Goal: Task Accomplishment & Management: Manage account settings

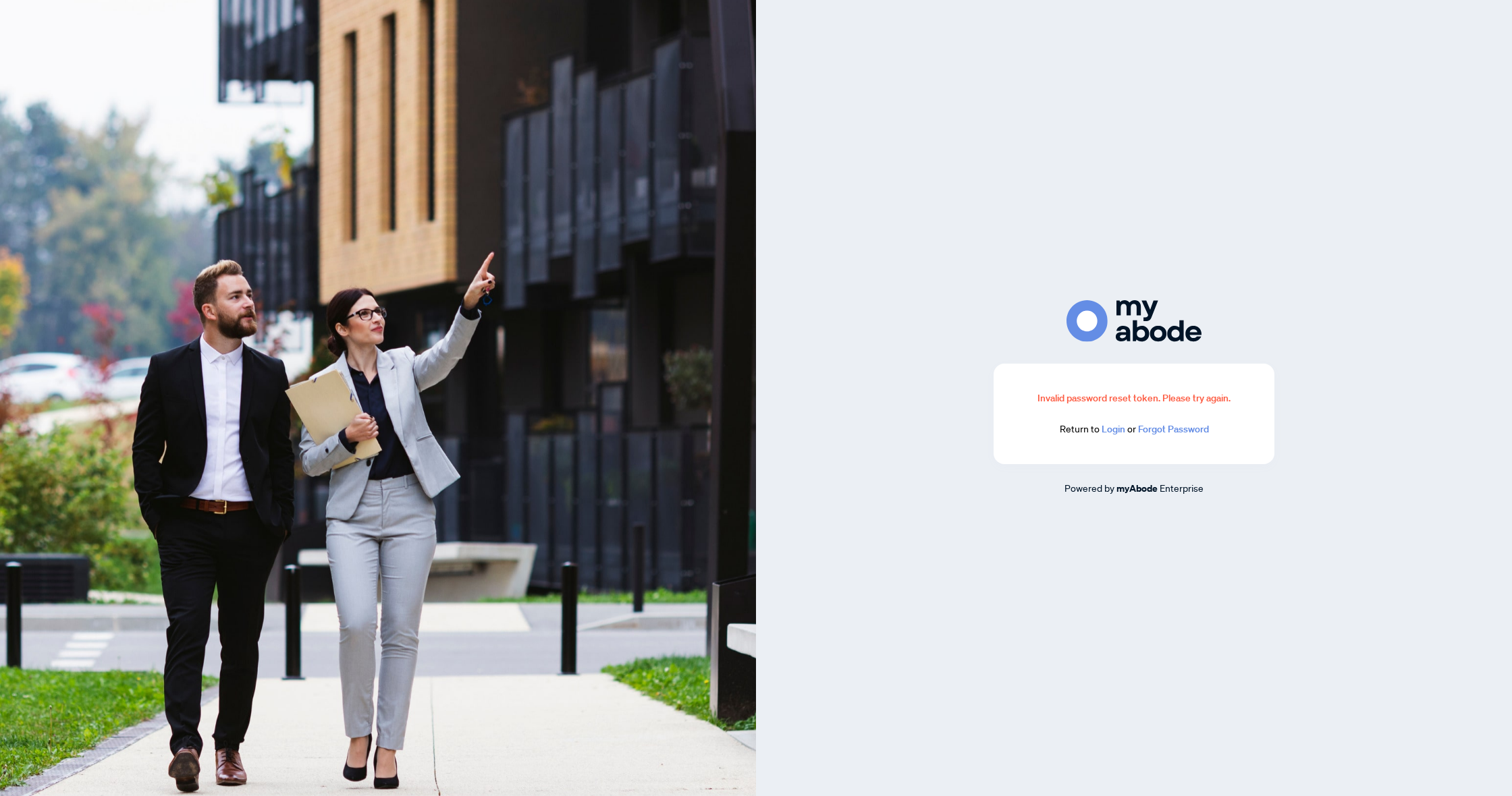
click at [1115, 431] on link "Login" at bounding box center [1113, 429] width 23 height 12
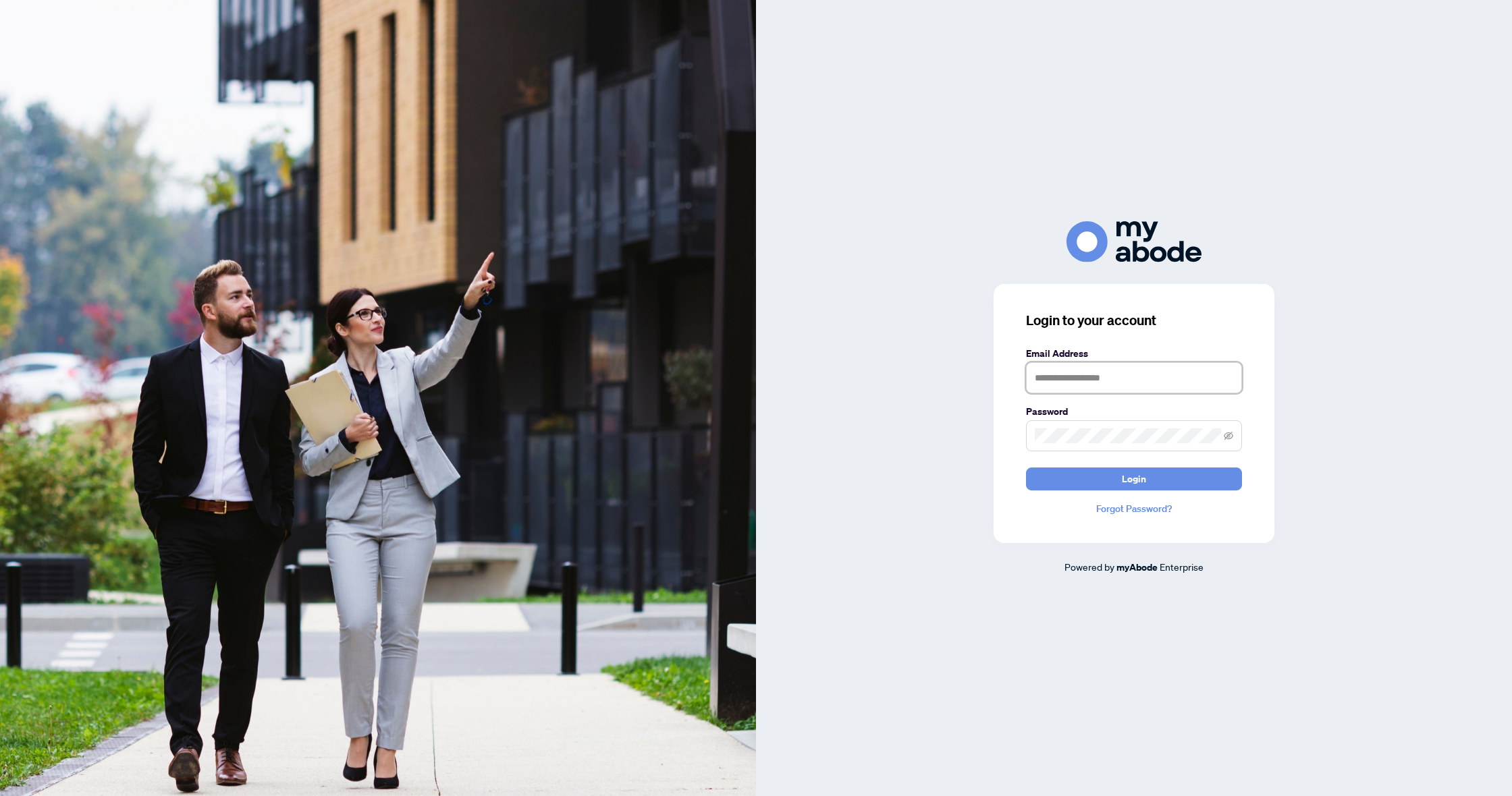
type input "**********"
click at [1134, 478] on button "Login" at bounding box center [1134, 479] width 216 height 23
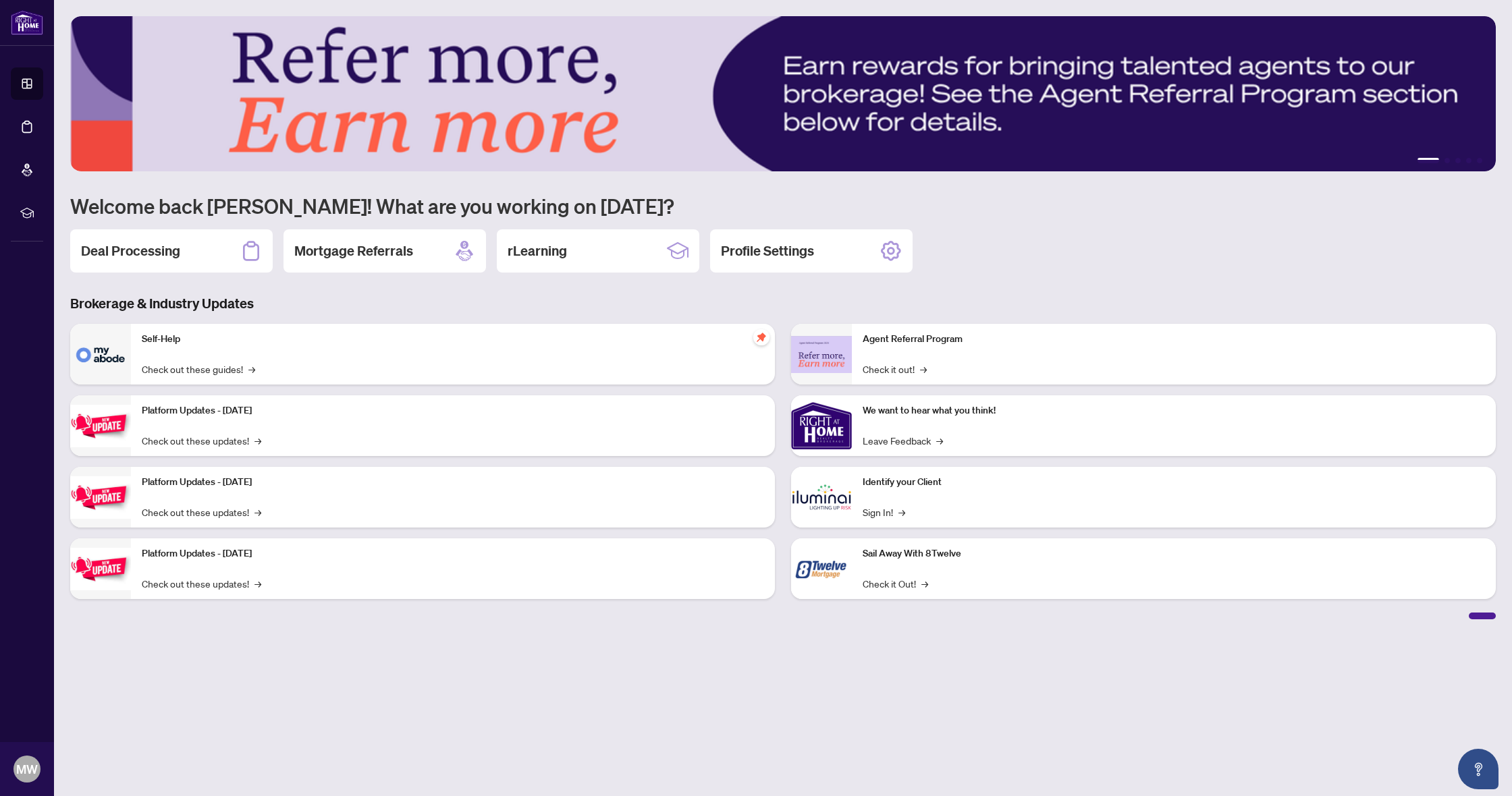
click at [193, 253] on div "Deal Processing" at bounding box center [171, 251] width 202 height 43
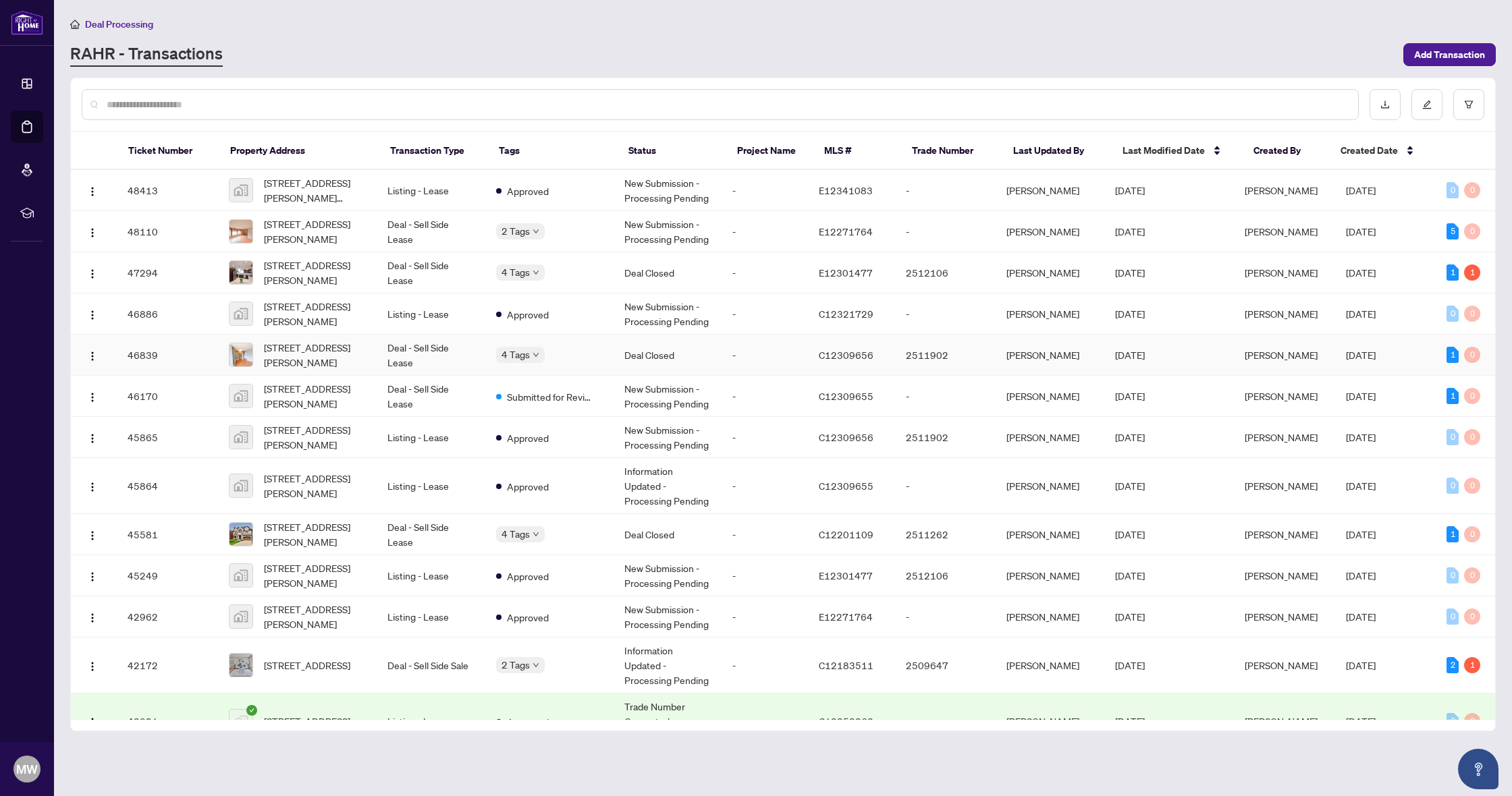
drag, startPoint x: 331, startPoint y: 365, endPoint x: 330, endPoint y: 387, distance: 22.0
click at [330, 364] on span "901-120 St Patrick St, Toronto, Ontario M5T 2X7, Canada" at bounding box center [315, 355] width 102 height 30
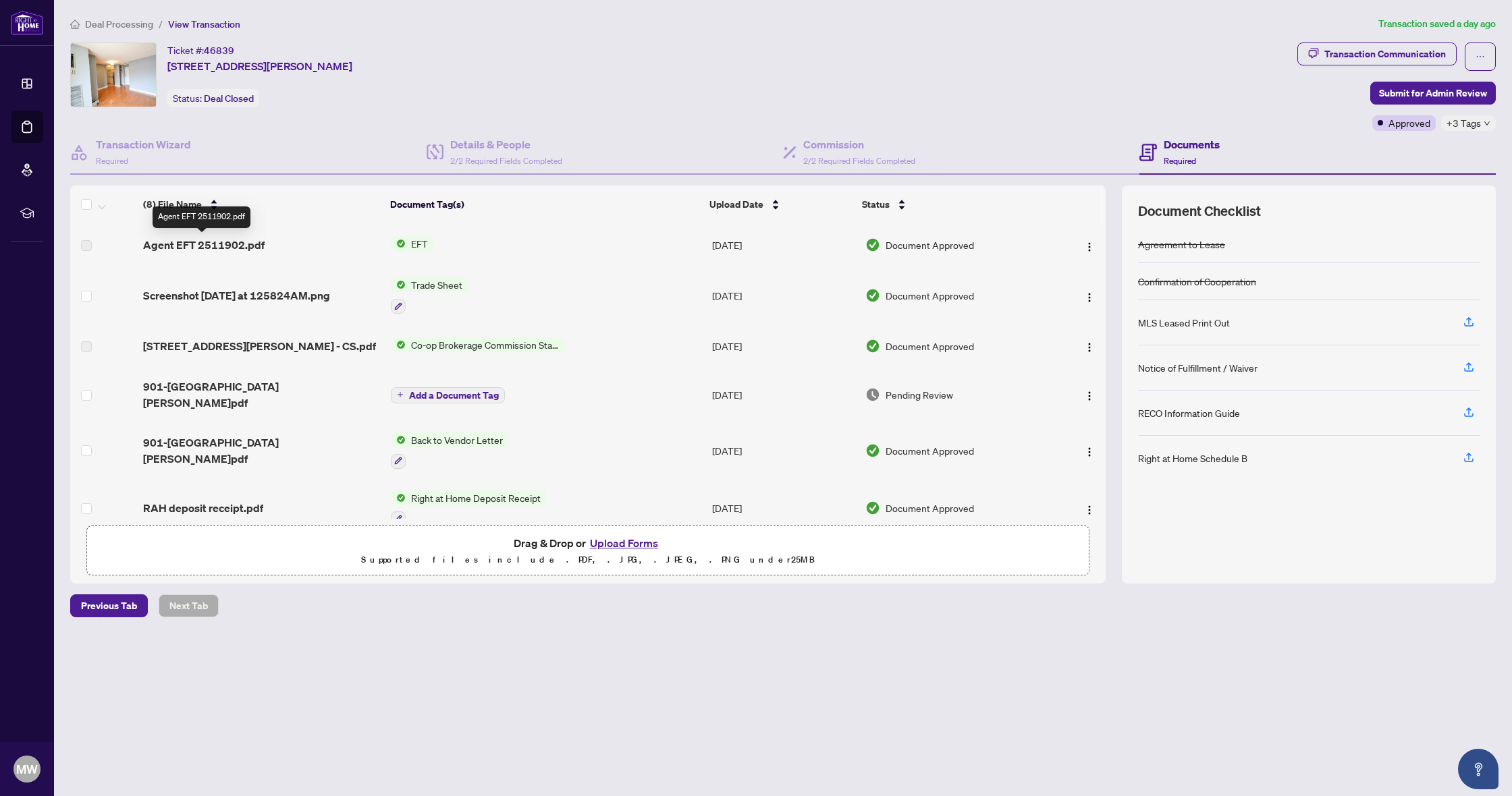
click at [218, 244] on span "Agent EFT 2511902.pdf" at bounding box center [203, 245] width 122 height 16
click at [232, 248] on span "Agent EFT 2511902.pdf" at bounding box center [203, 245] width 122 height 16
click at [409, 243] on span "EFT" at bounding box center [420, 243] width 28 height 15
click at [294, 237] on div "Agent EFT 2511902.pdf" at bounding box center [261, 245] width 237 height 16
click at [294, 237] on div "Agent EFT 2511902.pdf" at bounding box center [261, 245] width 237 height 16
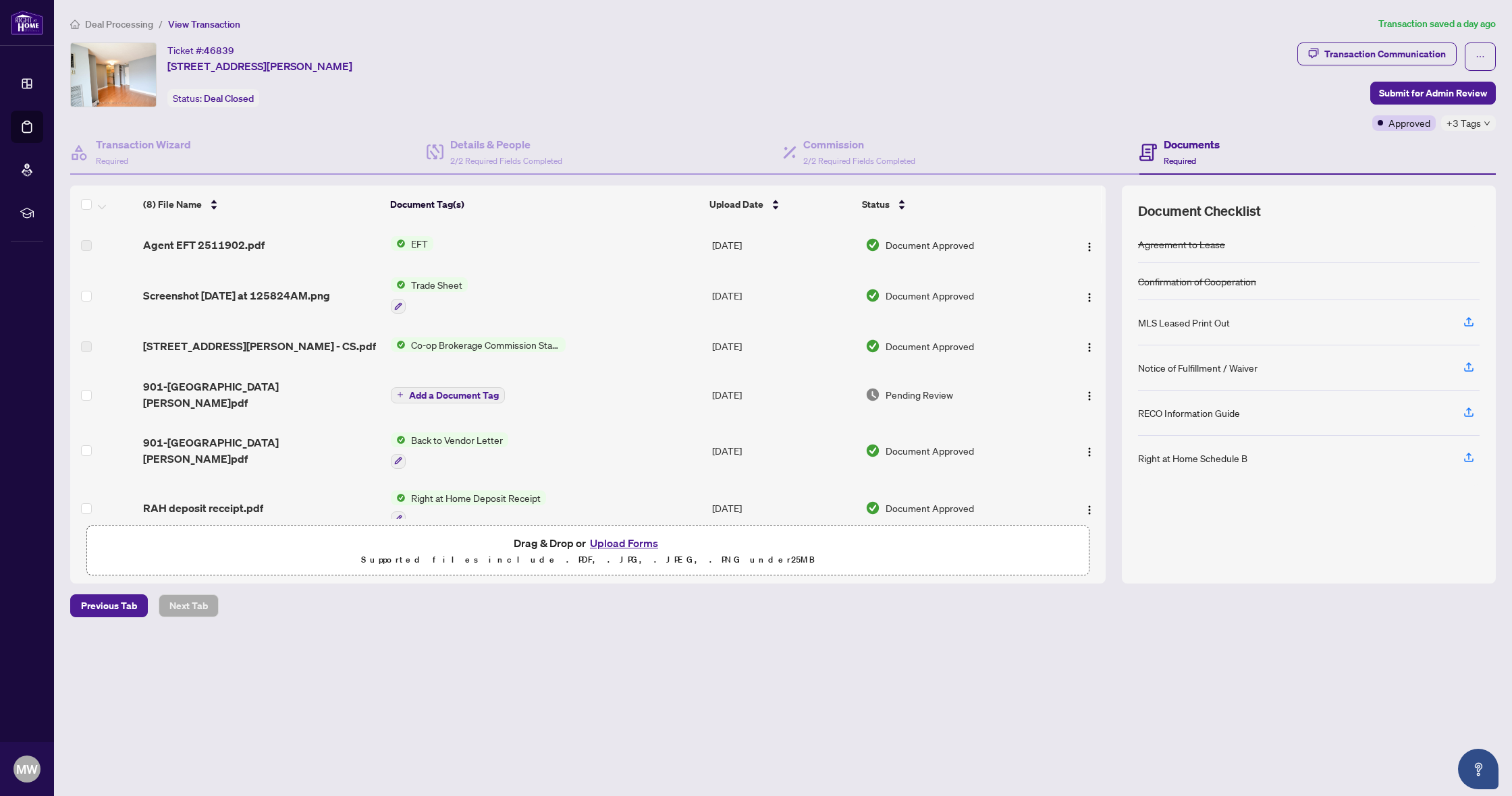
click at [254, 243] on span "Agent EFT 2511902.pdf" at bounding box center [203, 245] width 122 height 16
click at [238, 245] on span "Agent EFT 2511902.pdf" at bounding box center [203, 245] width 122 height 16
click at [237, 245] on span "Agent EFT 2511902.pdf" at bounding box center [203, 245] width 122 height 16
click at [160, 245] on span "Agent EFT 2511902.pdf" at bounding box center [203, 245] width 122 height 16
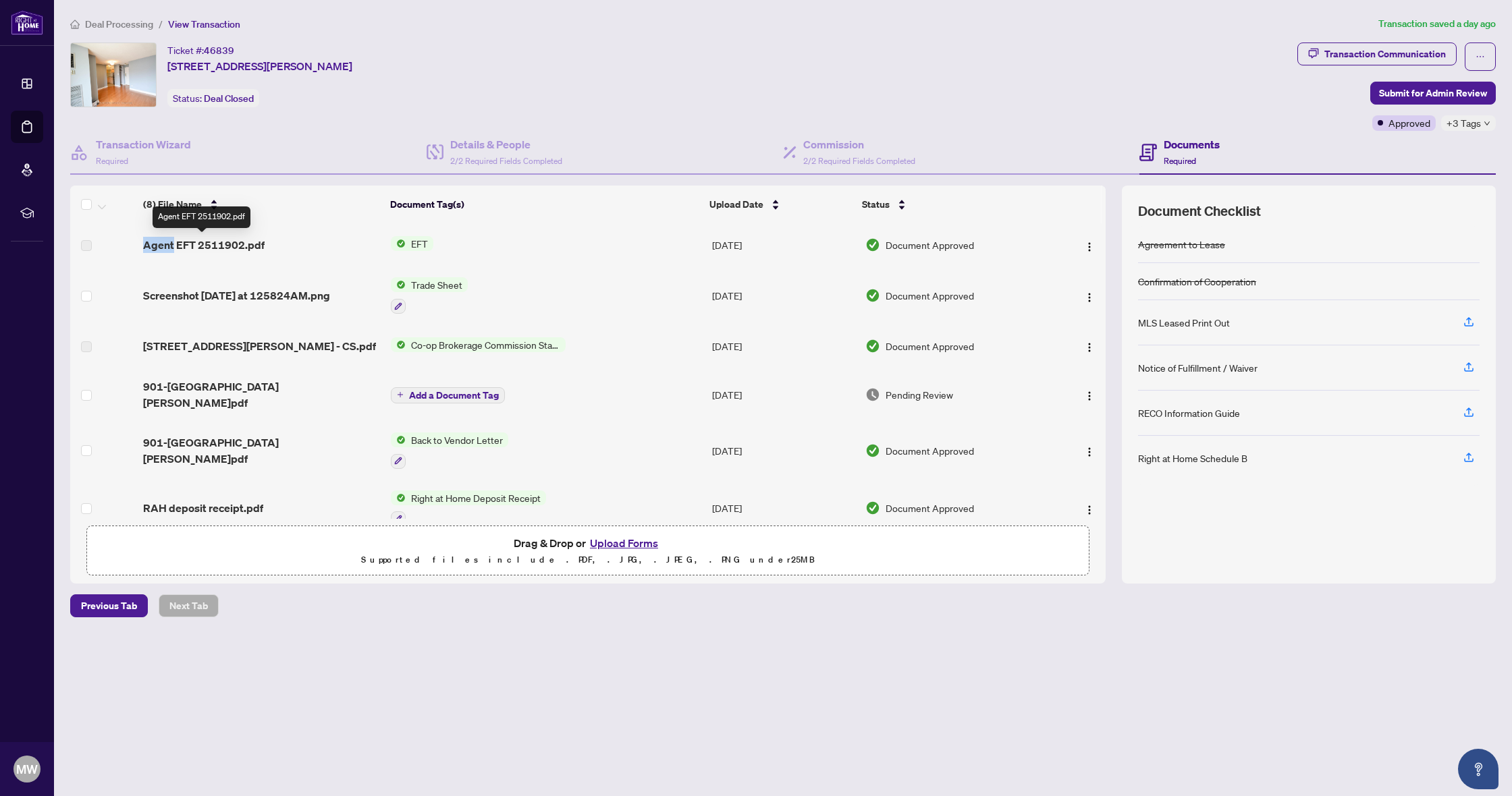
click at [160, 245] on span "Agent EFT 2511902.pdf" at bounding box center [203, 245] width 122 height 16
click at [256, 246] on span "Agent EFT 2511902.pdf" at bounding box center [203, 245] width 122 height 16
click at [302, 299] on span "Screenshot 2025-08-14 at 125824AM.png" at bounding box center [236, 296] width 187 height 16
click at [424, 245] on span "EFT" at bounding box center [420, 243] width 28 height 15
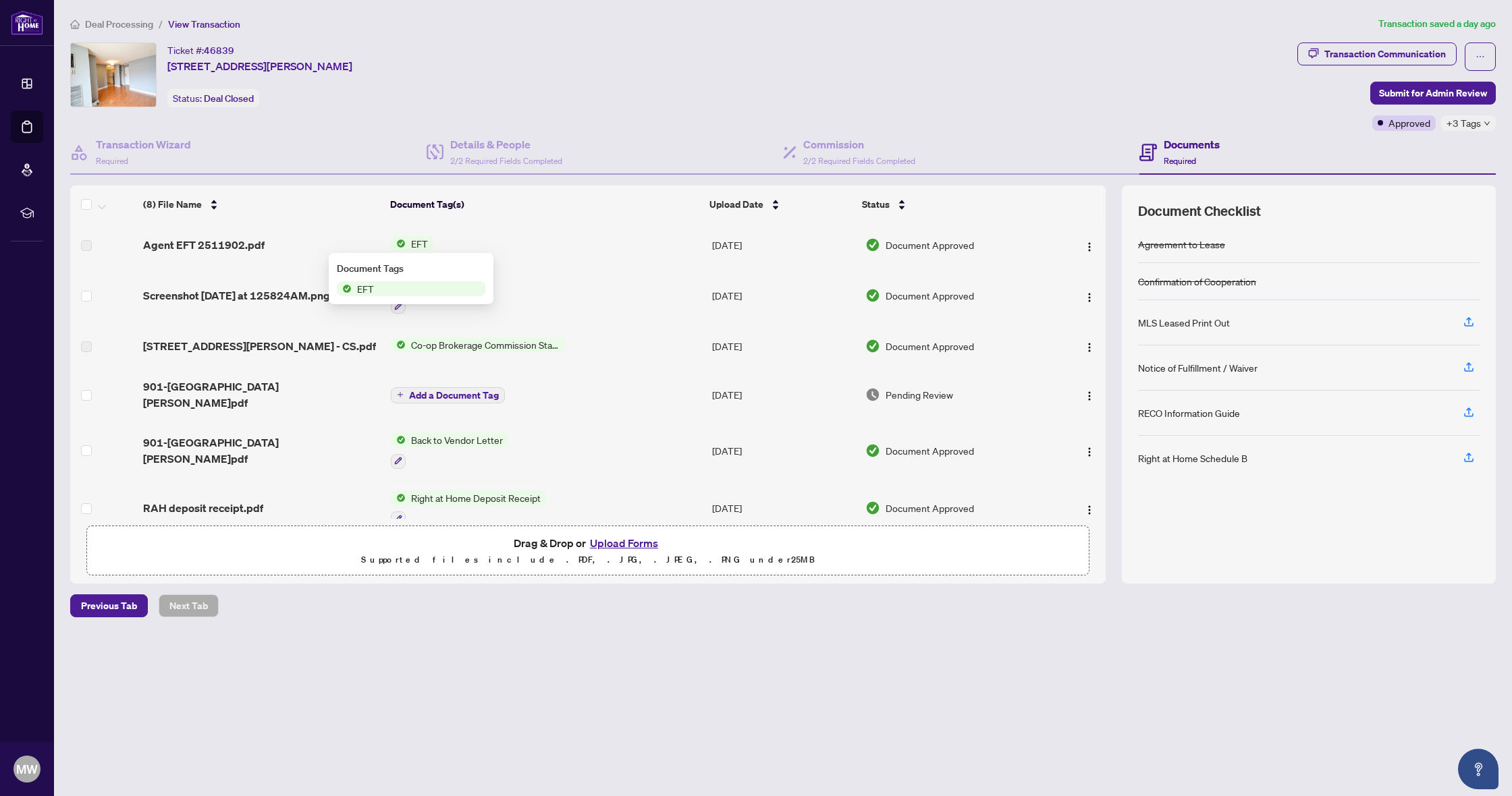
click at [424, 245] on span "EFT" at bounding box center [420, 243] width 28 height 15
click at [241, 244] on span "Agent EFT 2511902.pdf" at bounding box center [203, 245] width 122 height 16
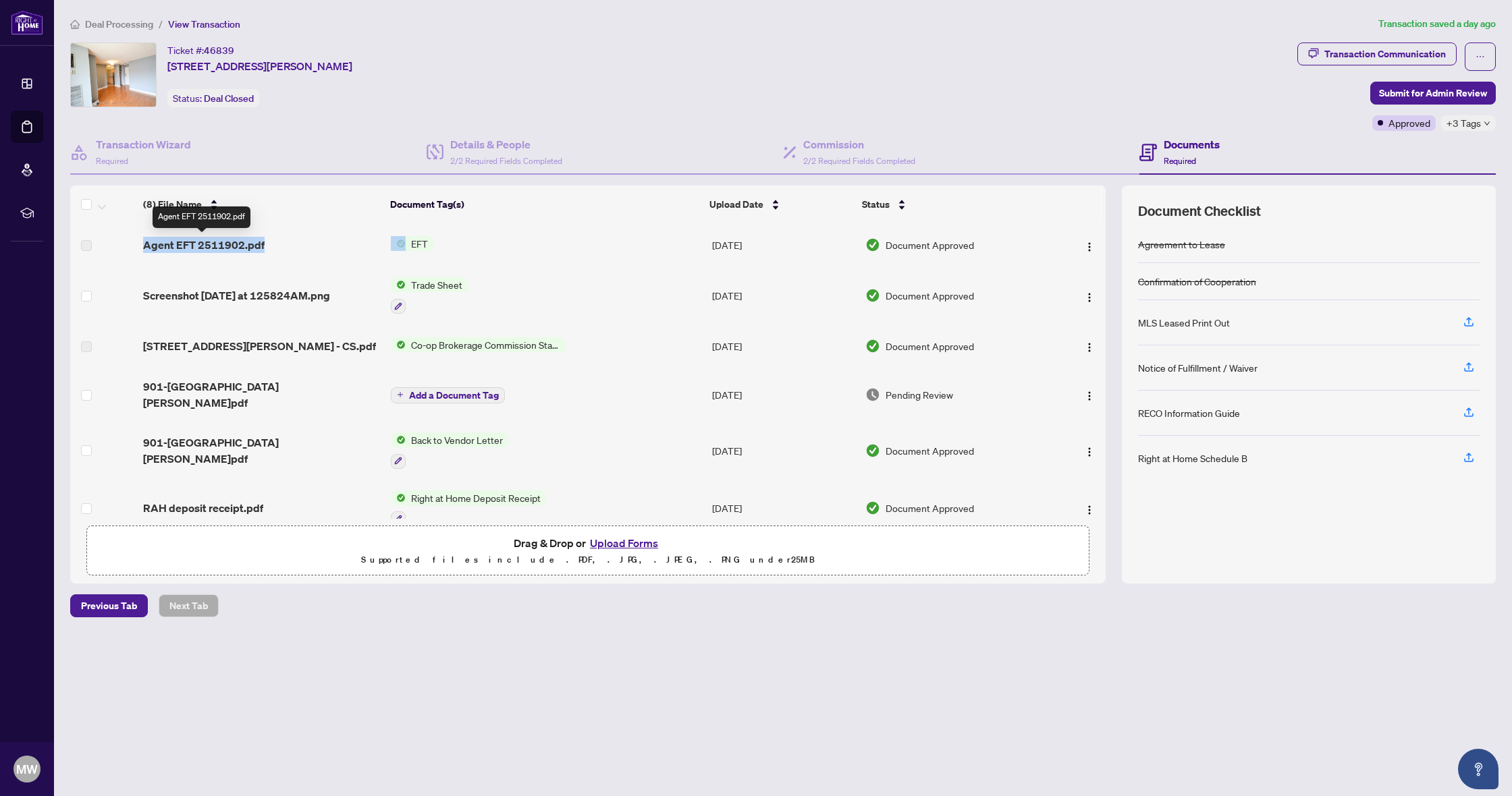
click at [241, 244] on span "Agent EFT 2511902.pdf" at bounding box center [203, 245] width 122 height 16
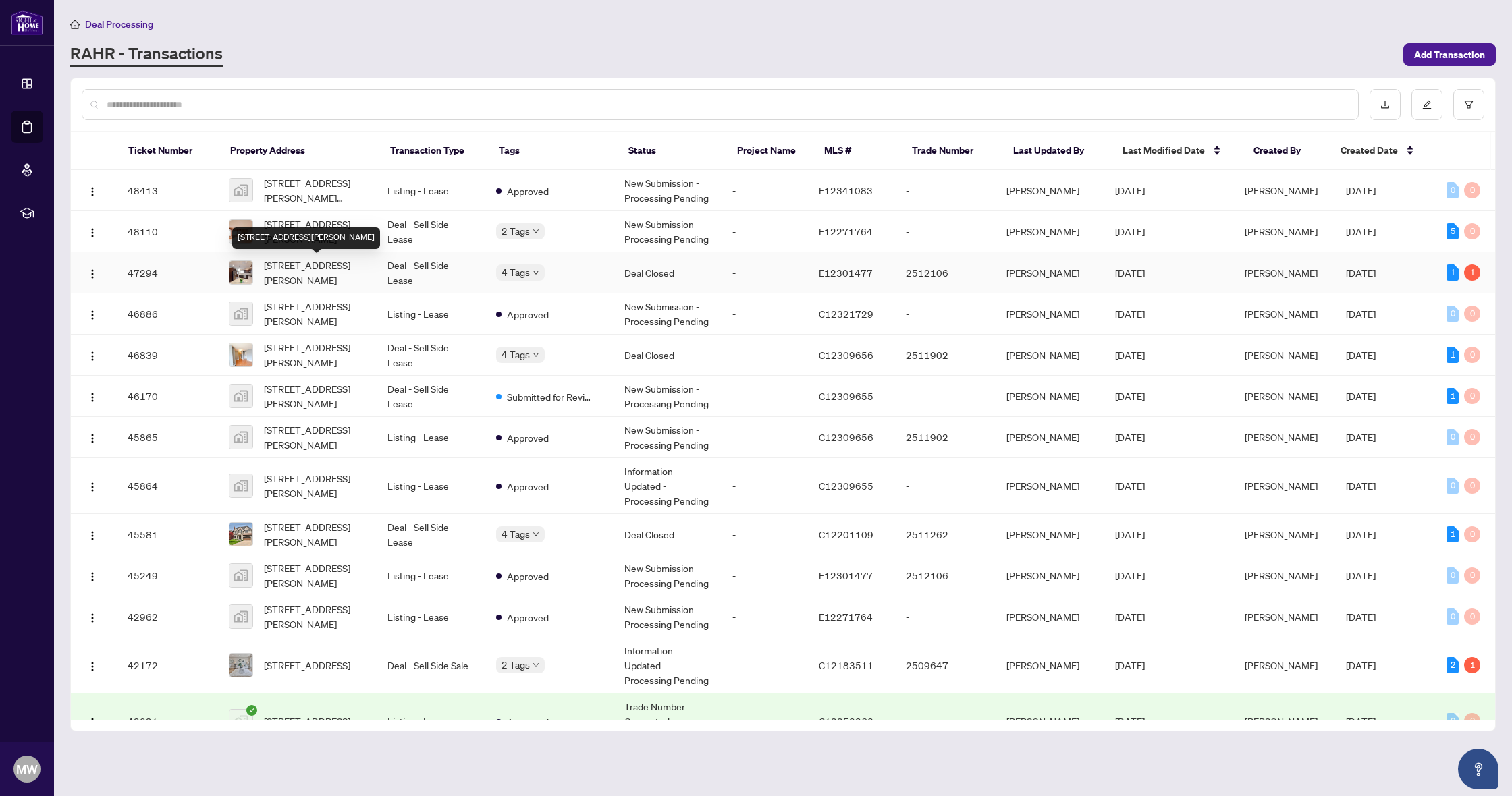
click at [340, 278] on span "75 Gregory Rd, Ajax, Ontario L1S 3B5, Canada" at bounding box center [315, 272] width 102 height 30
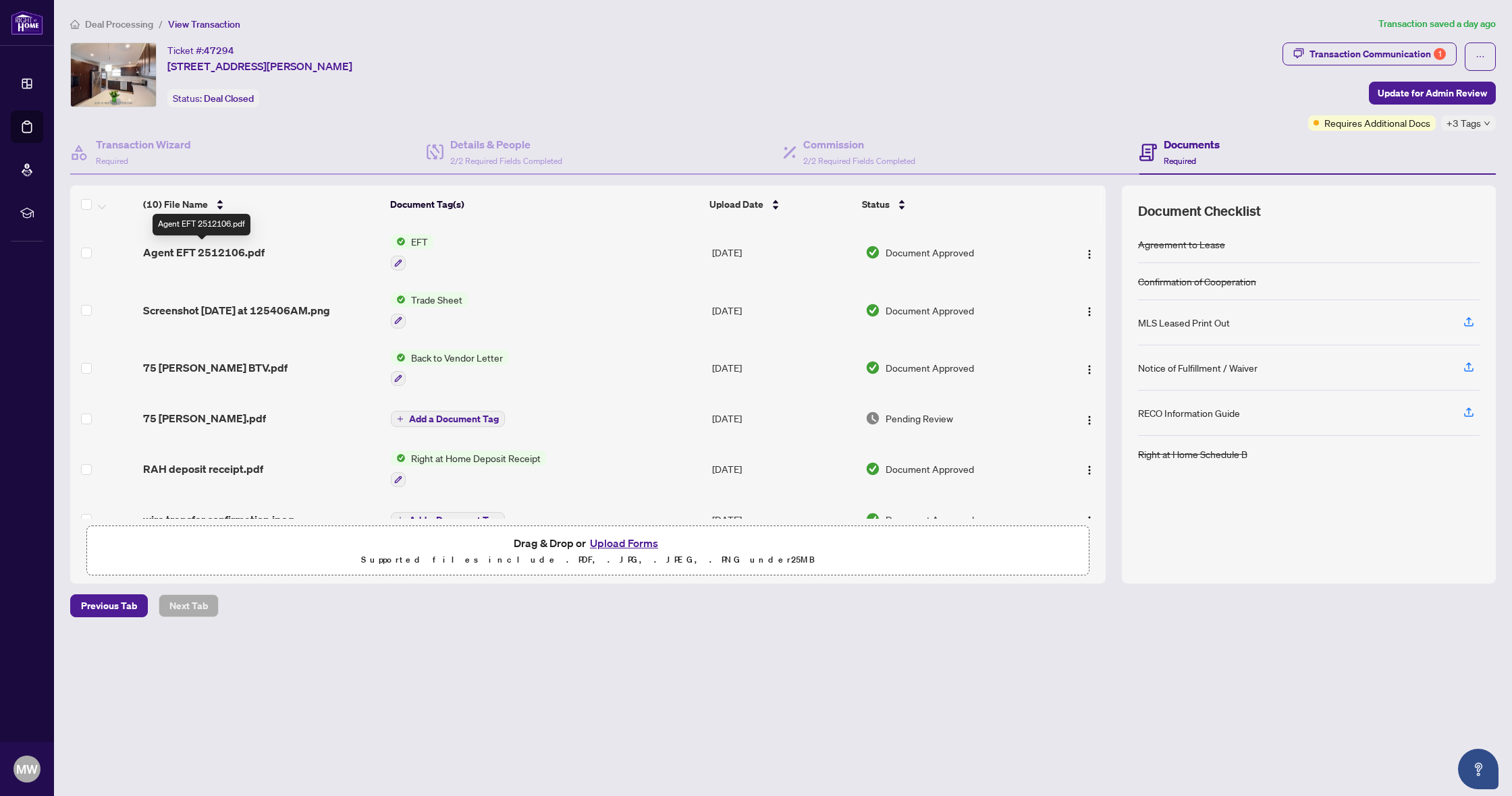
click at [245, 254] on span "Agent EFT 2512106.pdf" at bounding box center [203, 252] width 122 height 16
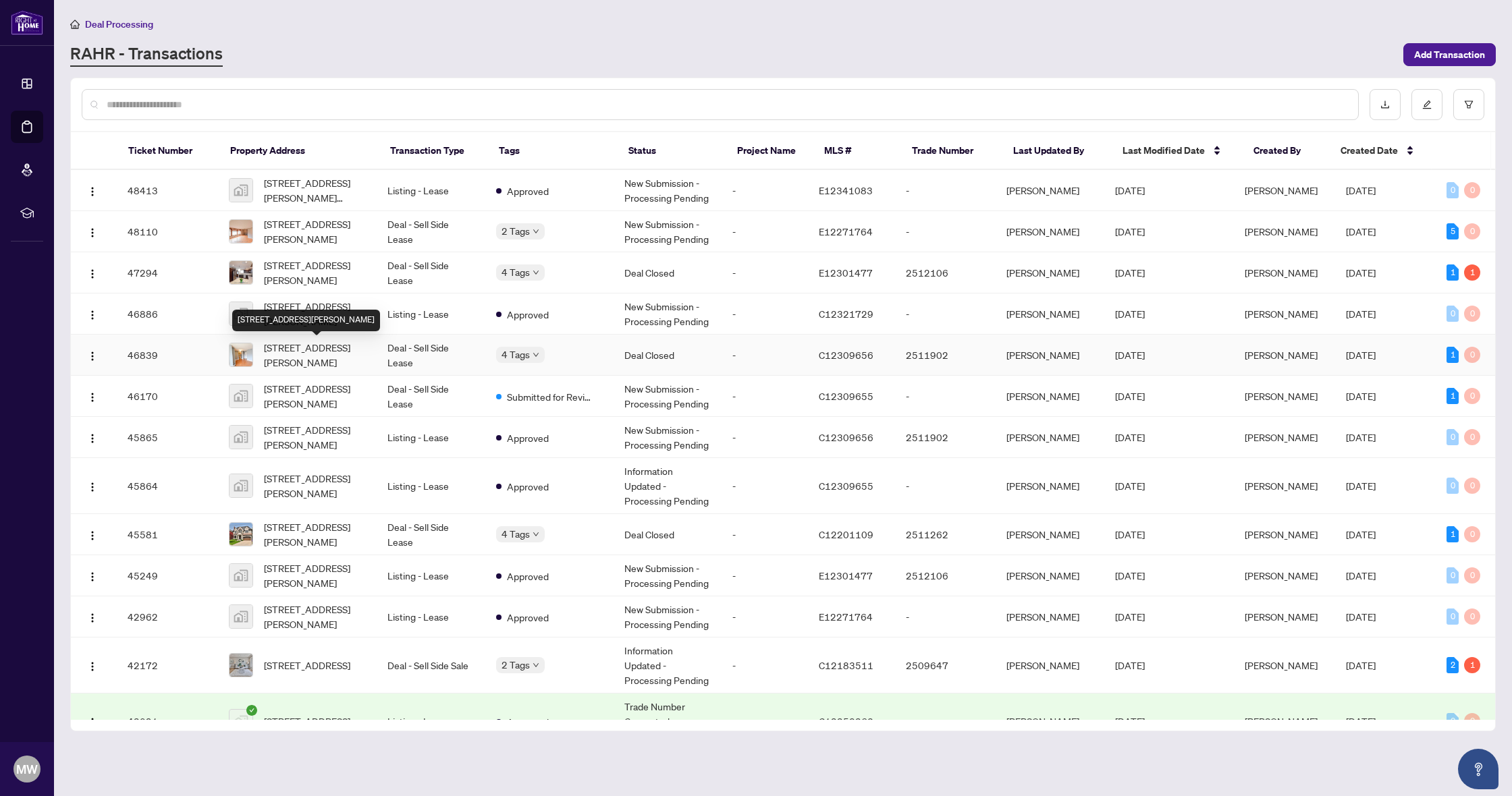
click at [315, 350] on span "901-120 St Patrick St, Toronto, Ontario M5T 2X7, Canada" at bounding box center [315, 355] width 102 height 30
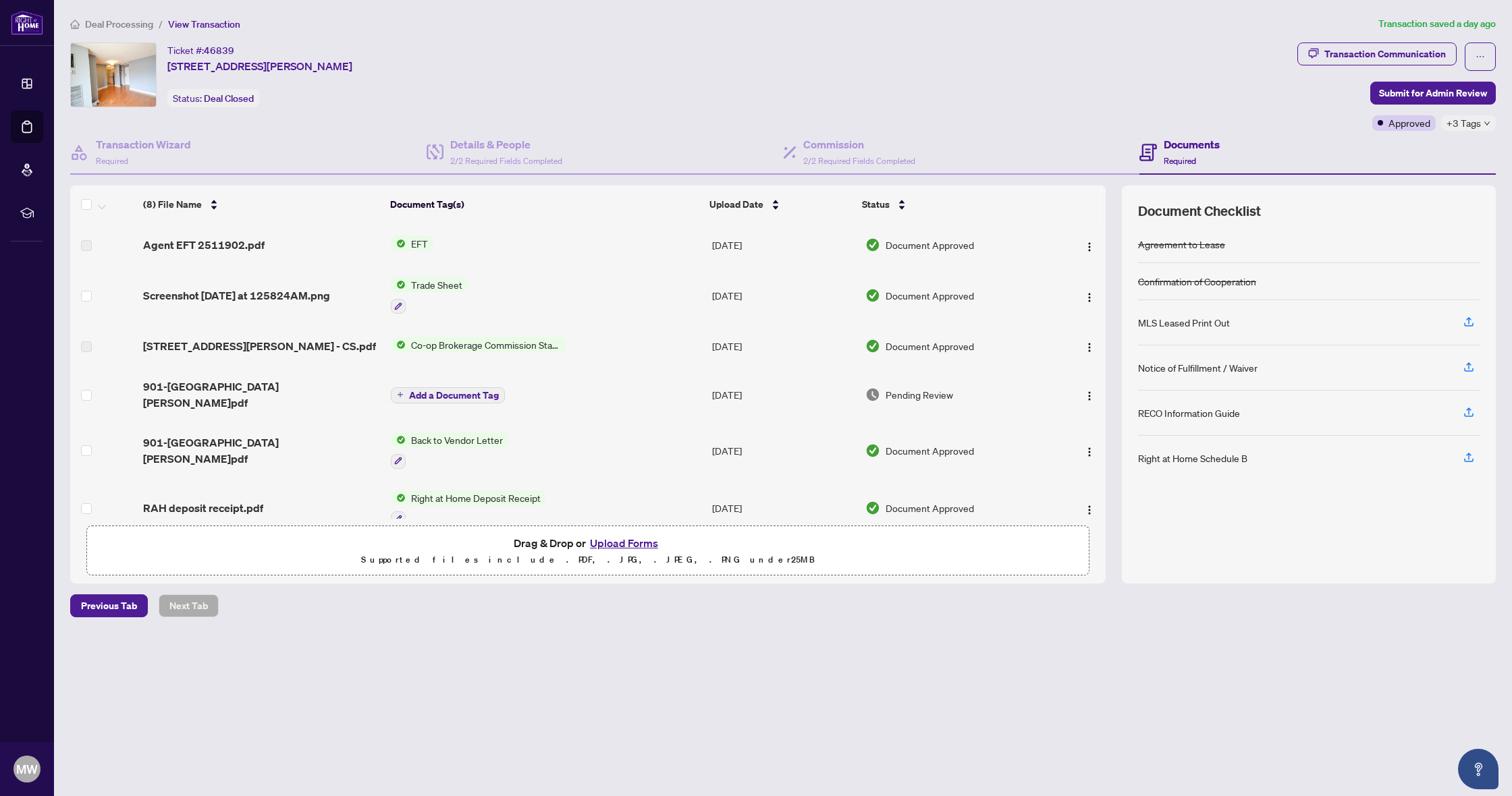
click at [88, 244] on label at bounding box center [86, 245] width 11 height 15
click at [218, 248] on span "Agent EFT 2511902.pdf" at bounding box center [203, 245] width 122 height 16
click at [1395, 53] on div "Transaction Communication" at bounding box center [1385, 54] width 122 height 22
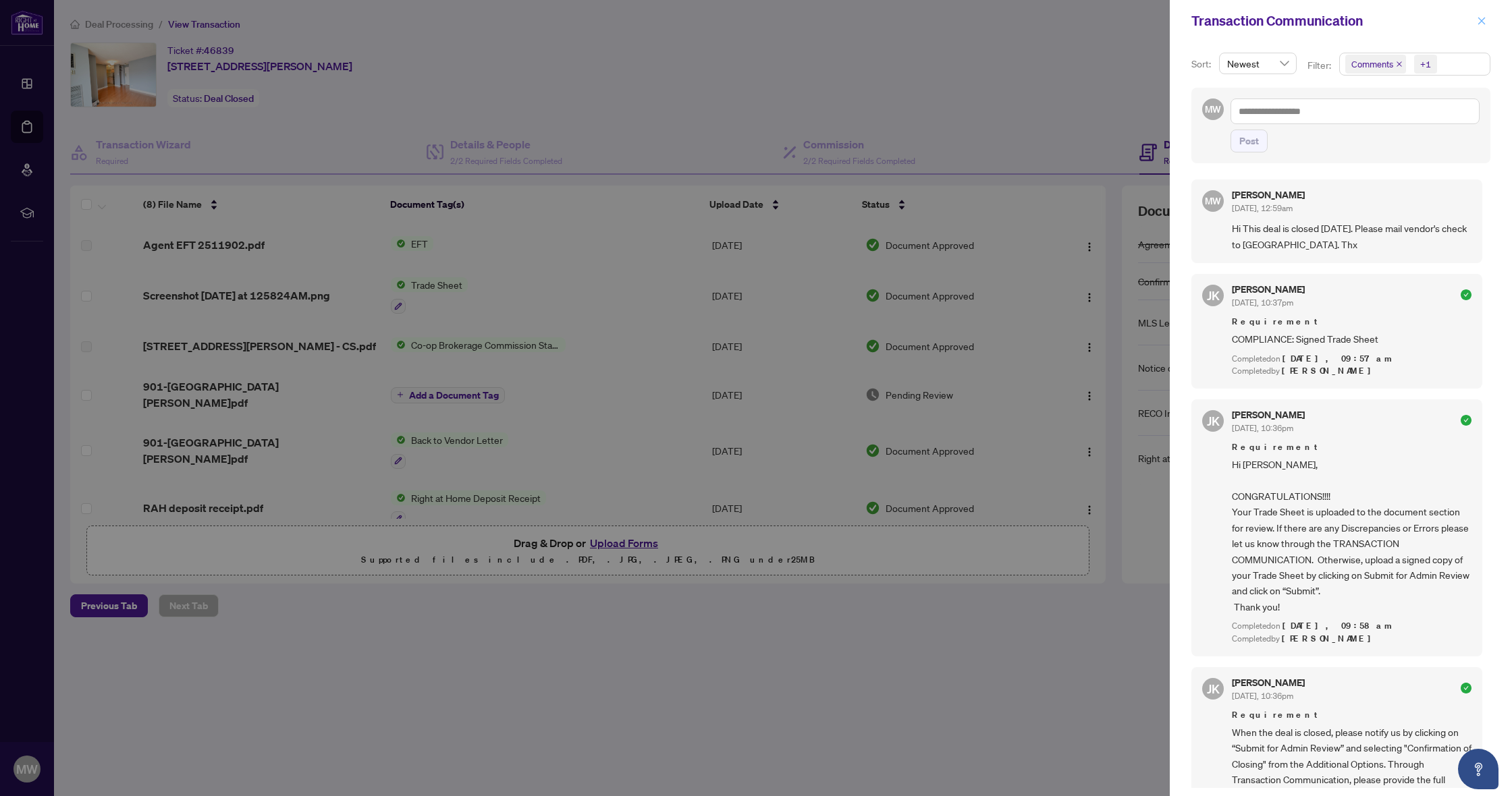
click at [1477, 22] on icon "close" at bounding box center [1481, 20] width 9 height 9
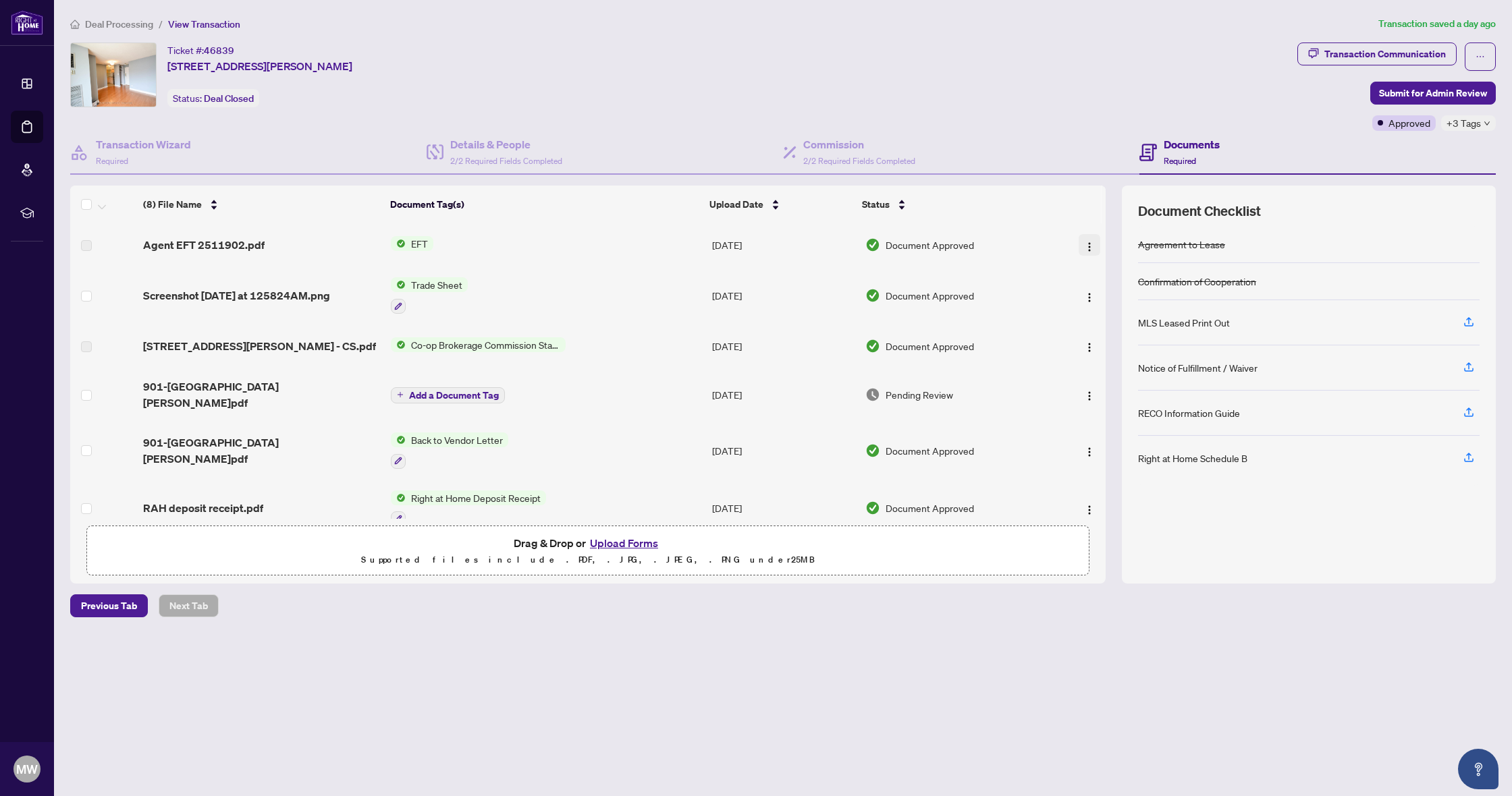
click at [1085, 250] on img "button" at bounding box center [1089, 247] width 11 height 11
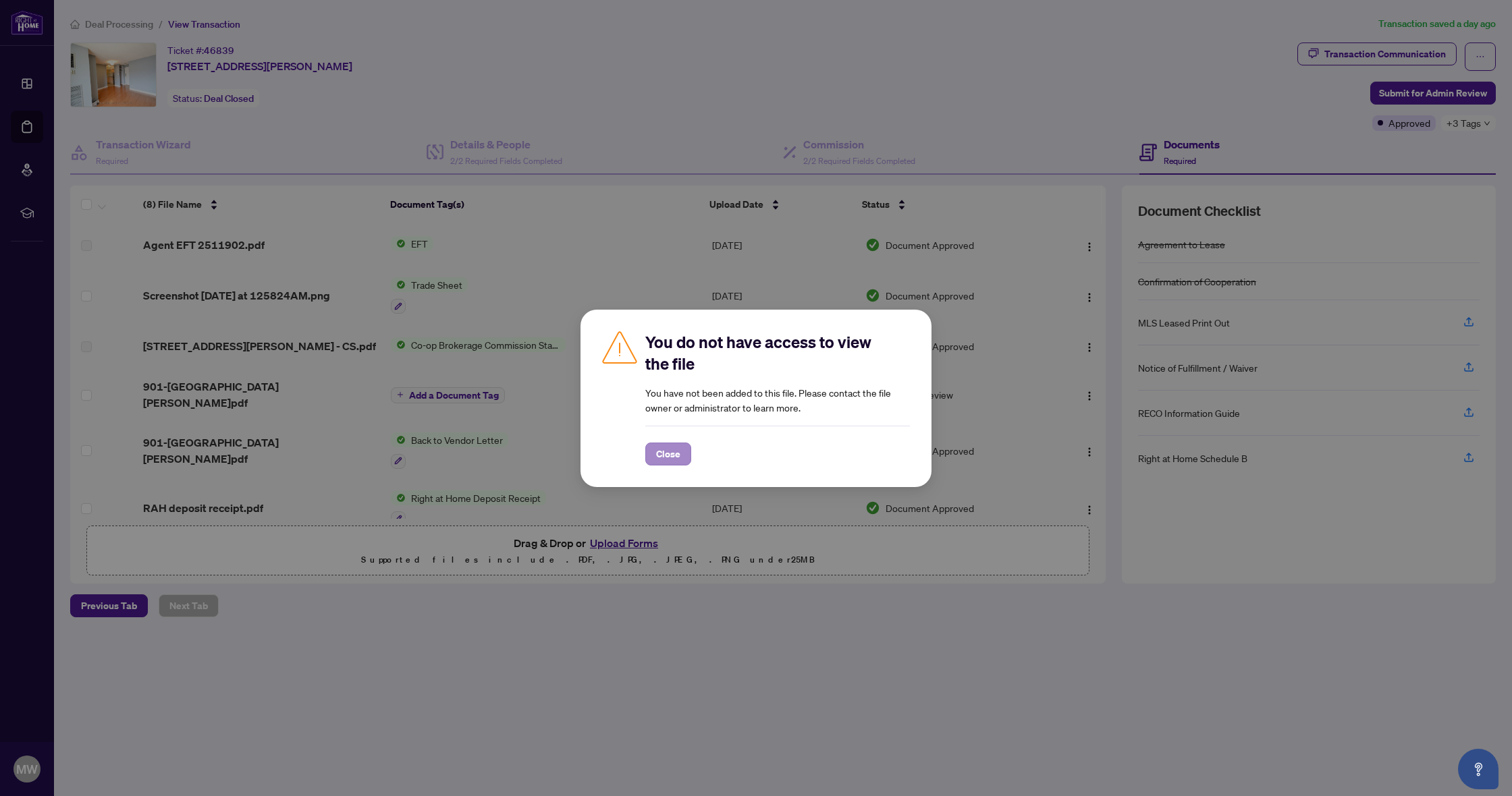
click at [678, 462] on span "Close" at bounding box center [668, 454] width 24 height 22
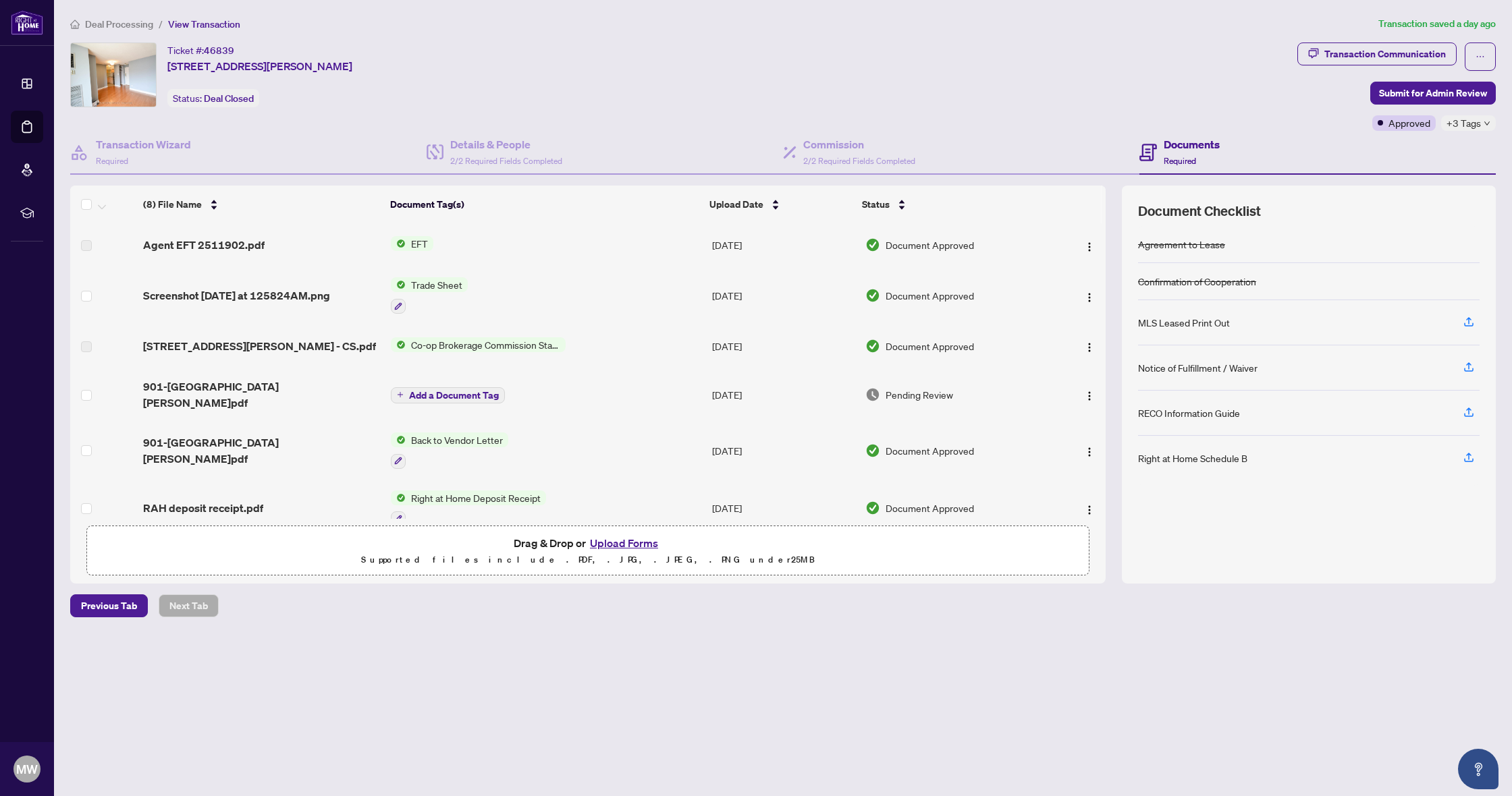
click at [417, 245] on span "EFT" at bounding box center [420, 243] width 28 height 15
click at [417, 289] on span "EFT" at bounding box center [411, 288] width 149 height 15
click at [416, 289] on span "EFT" at bounding box center [411, 288] width 149 height 15
click at [508, 217] on th "Document Tag(s)" at bounding box center [544, 205] width 320 height 38
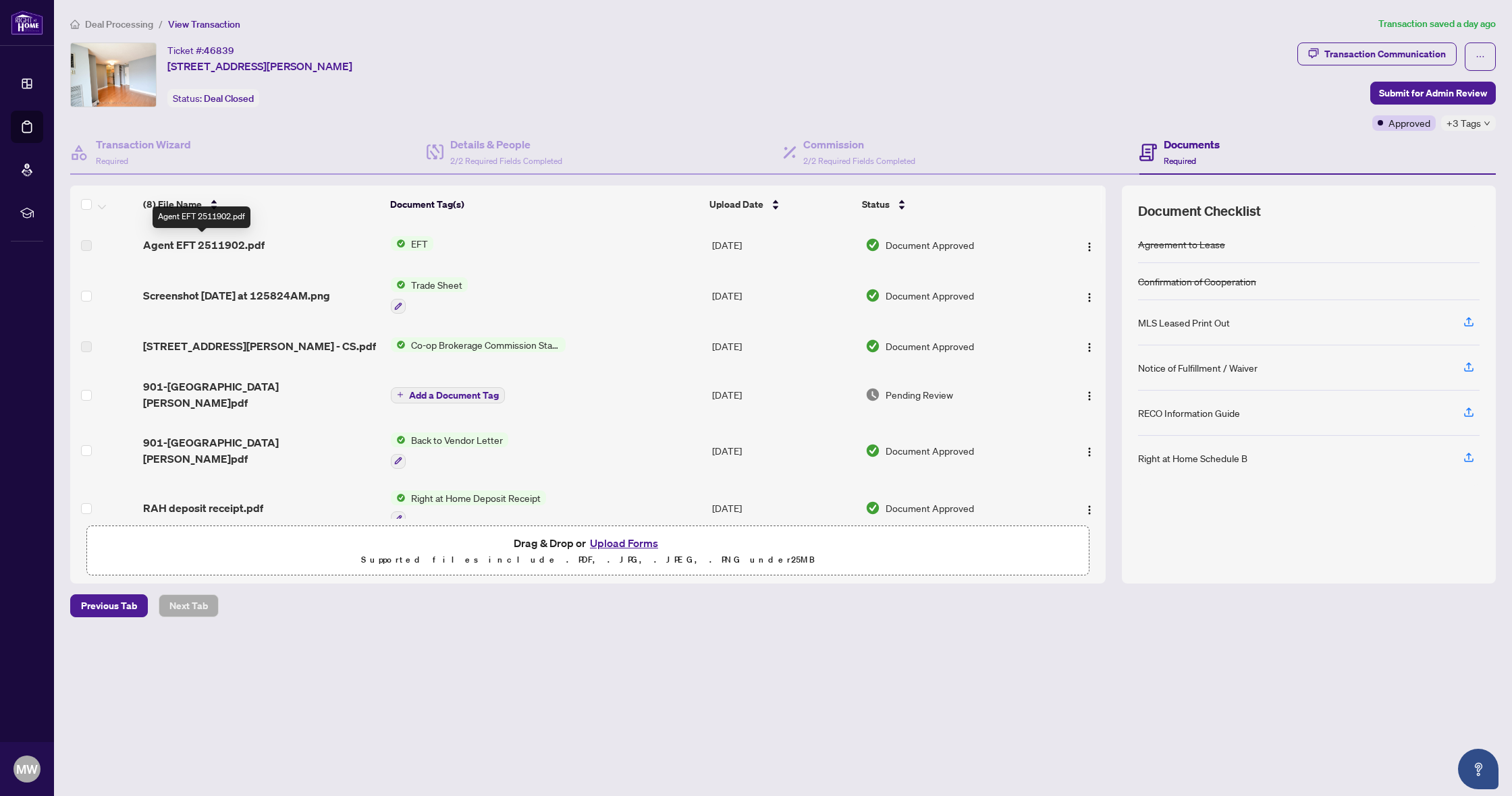
click at [179, 248] on span "Agent EFT 2511902.pdf" at bounding box center [203, 245] width 122 height 16
click at [210, 244] on span "Agent EFT 2511902.pdf" at bounding box center [203, 245] width 122 height 16
click at [432, 245] on span "EFT" at bounding box center [420, 243] width 28 height 15
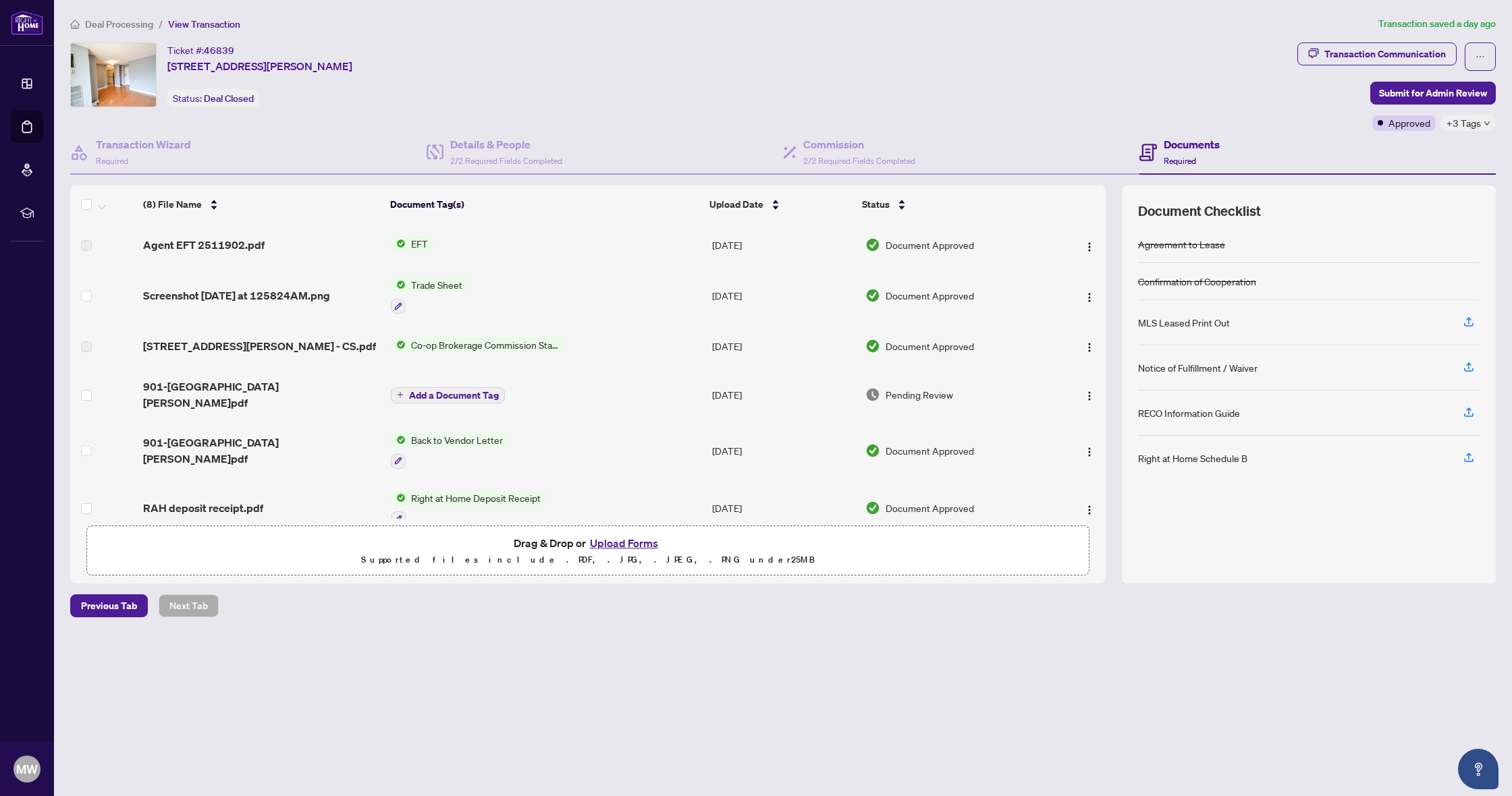
click at [436, 244] on td "EFT" at bounding box center [546, 245] width 321 height 43
click at [420, 241] on span "EFT" at bounding box center [420, 243] width 28 height 15
click at [421, 241] on span "EFT" at bounding box center [420, 243] width 28 height 15
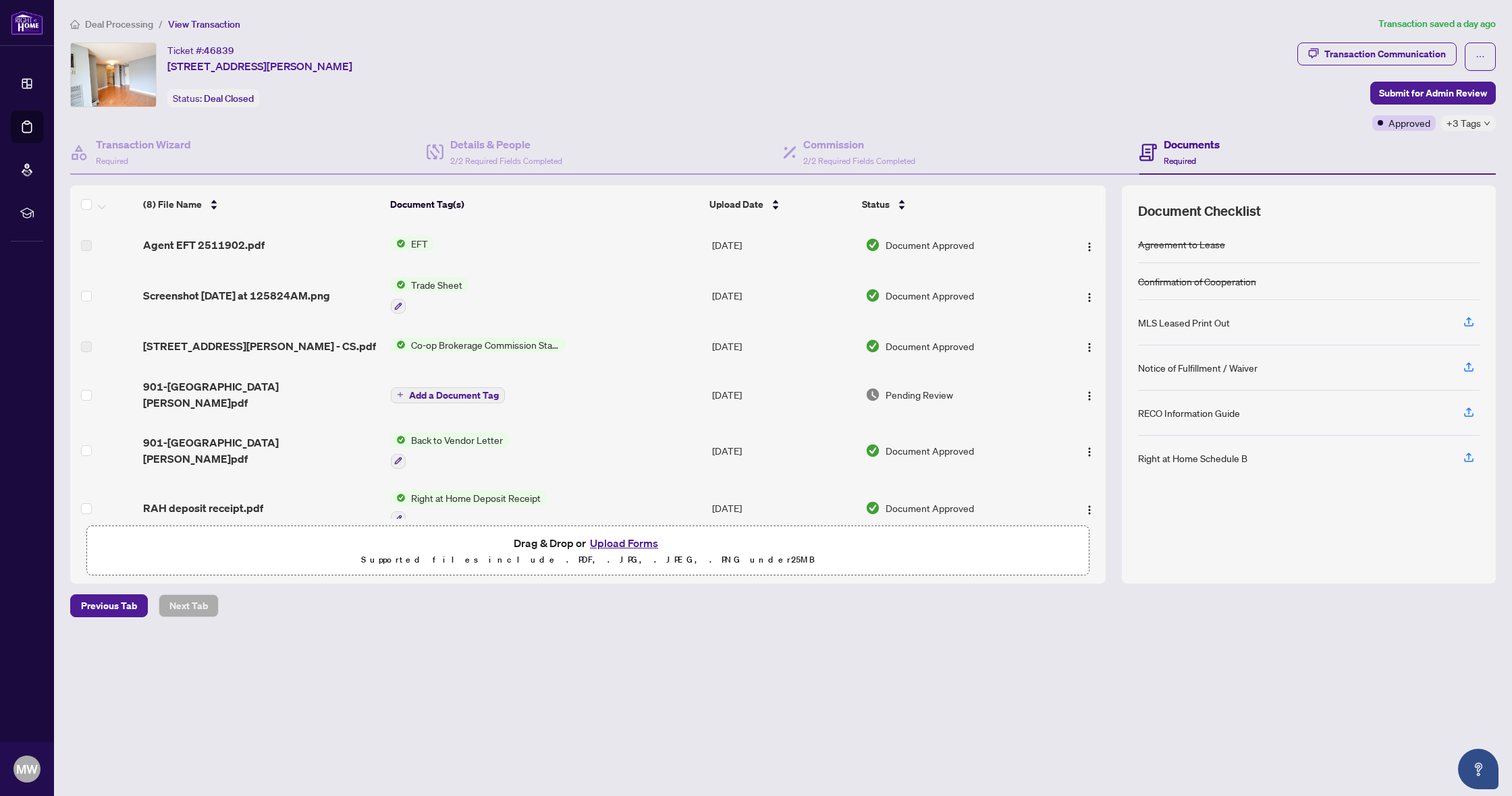
click at [319, 629] on div "Deal Processing / View Transaction Transaction saved a day ago Ticket #: 46839 …" at bounding box center [783, 340] width 1436 height 649
click at [421, 243] on span "EFT" at bounding box center [420, 243] width 28 height 15
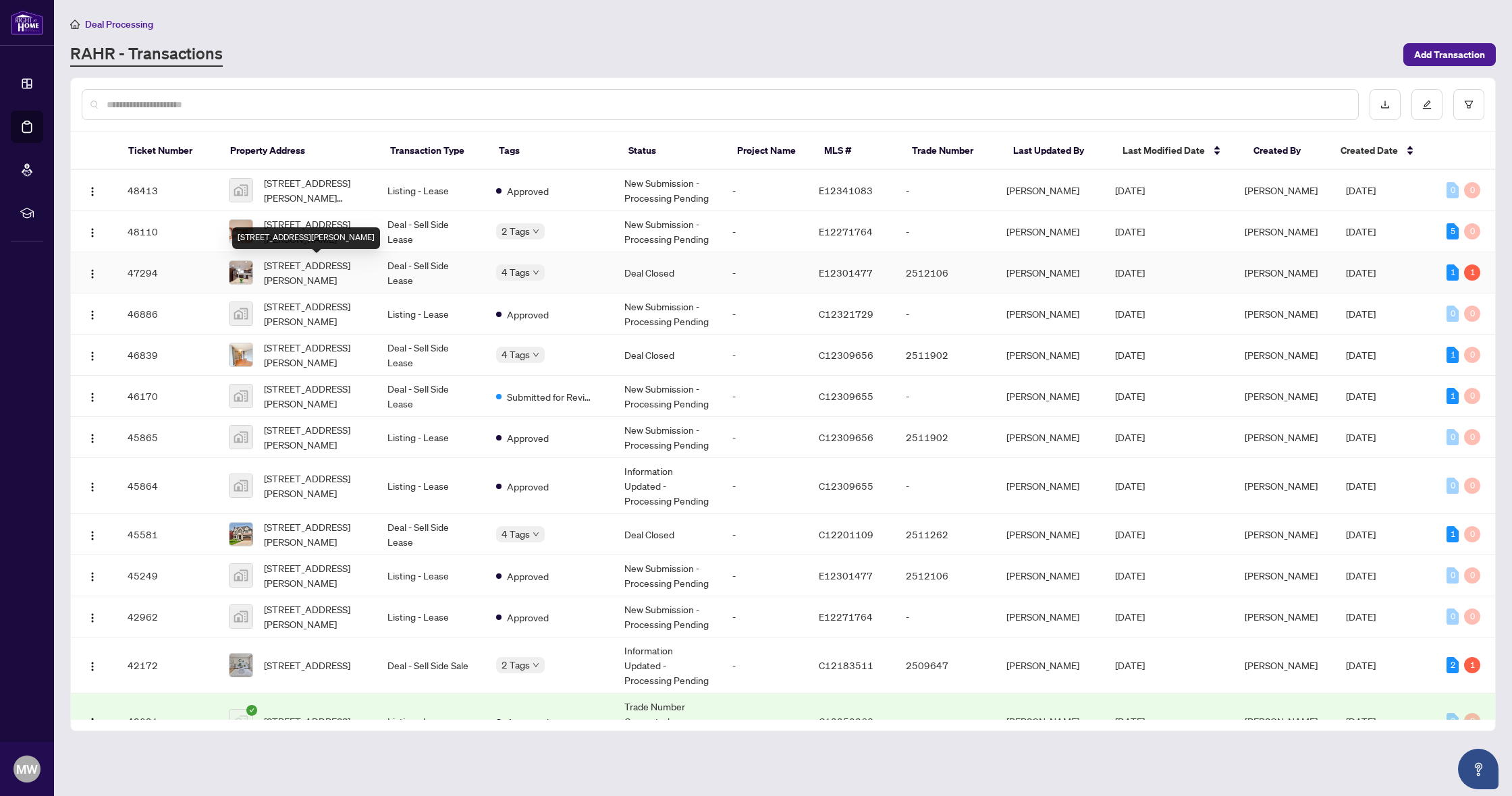
click at [285, 275] on span "75 Gregory Rd, Ajax, Ontario L1S 3B5, Canada" at bounding box center [315, 272] width 102 height 30
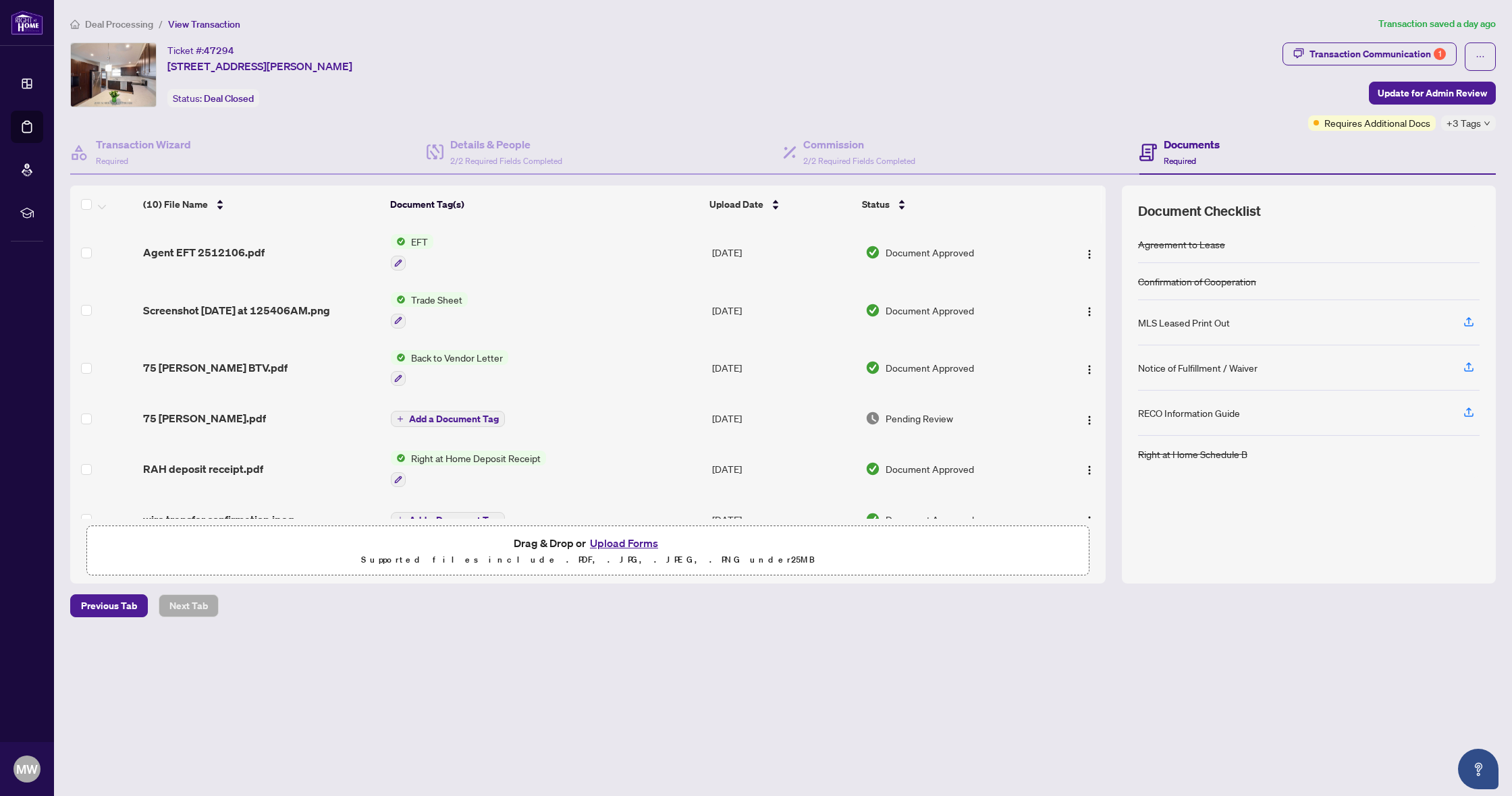
click at [426, 244] on span "EFT" at bounding box center [420, 242] width 28 height 15
click at [426, 243] on span "EFT" at bounding box center [420, 242] width 28 height 15
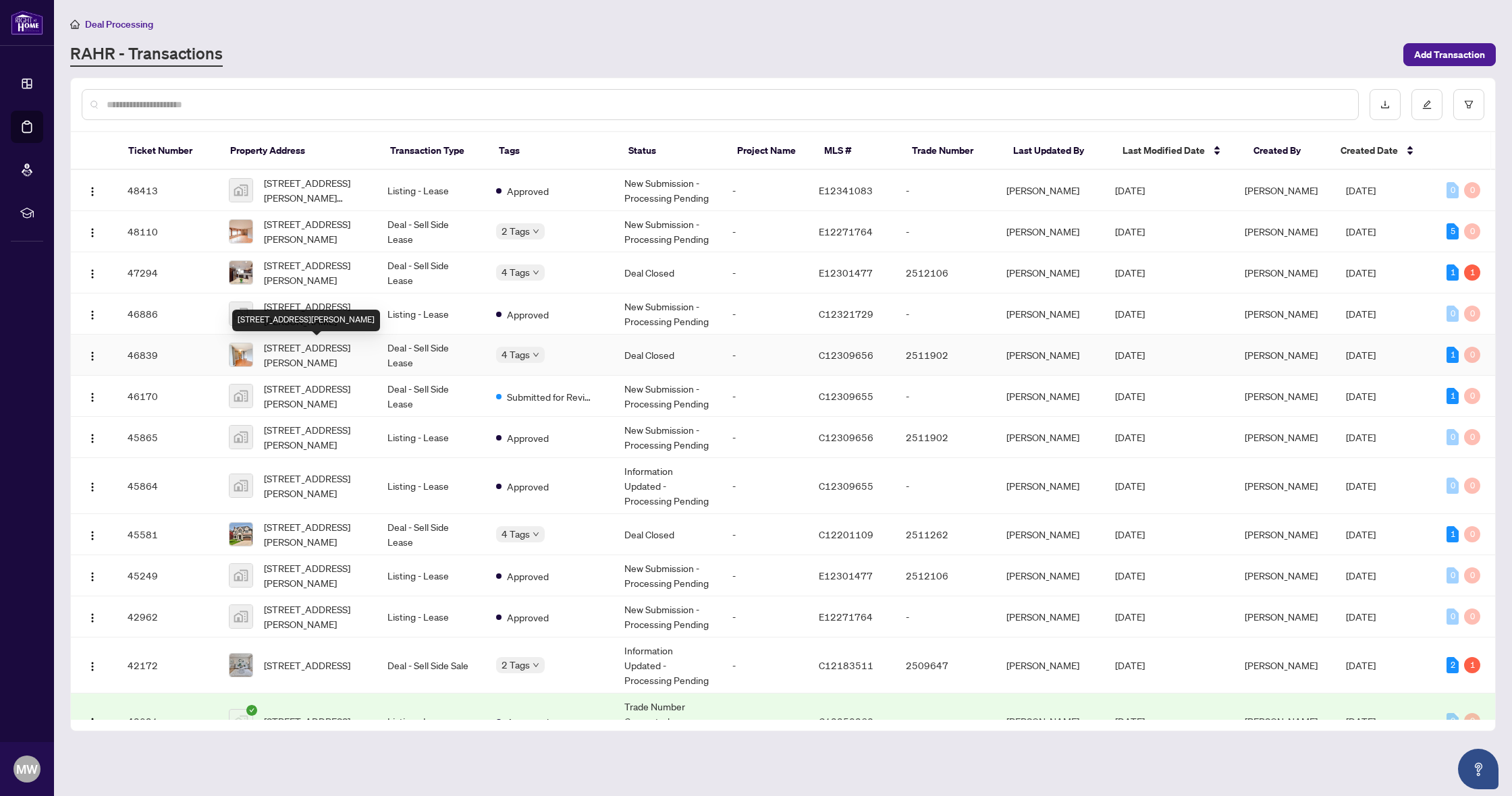
click at [339, 355] on span "901-120 St Patrick St, Toronto, Ontario M5T 2X7, Canada" at bounding box center [315, 355] width 102 height 30
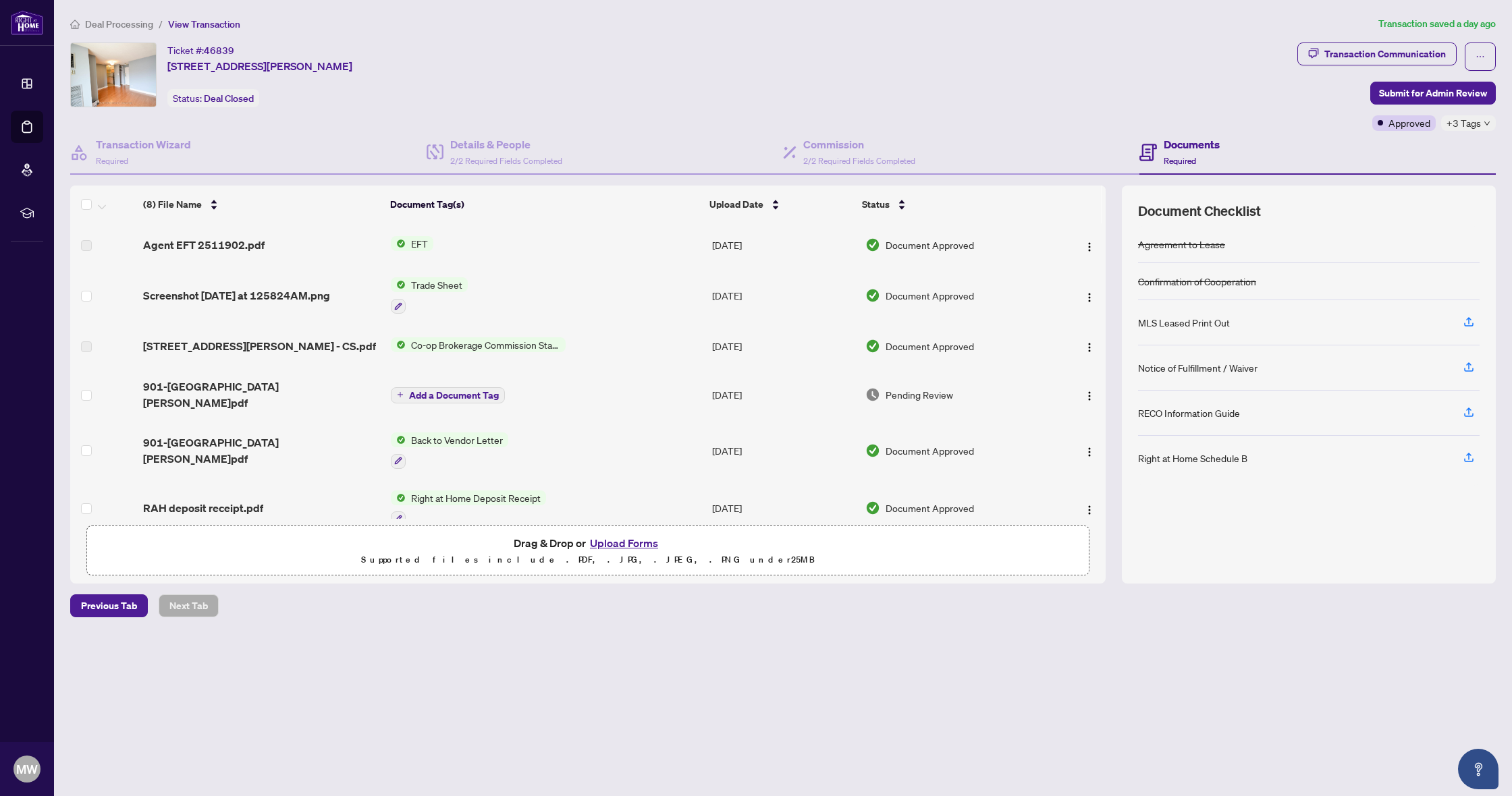
click at [418, 244] on span "EFT" at bounding box center [420, 243] width 28 height 15
click at [736, 244] on td "Aug/16/2025" at bounding box center [783, 245] width 153 height 43
click at [924, 251] on span "Document Approved" at bounding box center [929, 245] width 88 height 15
click at [1088, 247] on img "button" at bounding box center [1089, 247] width 11 height 11
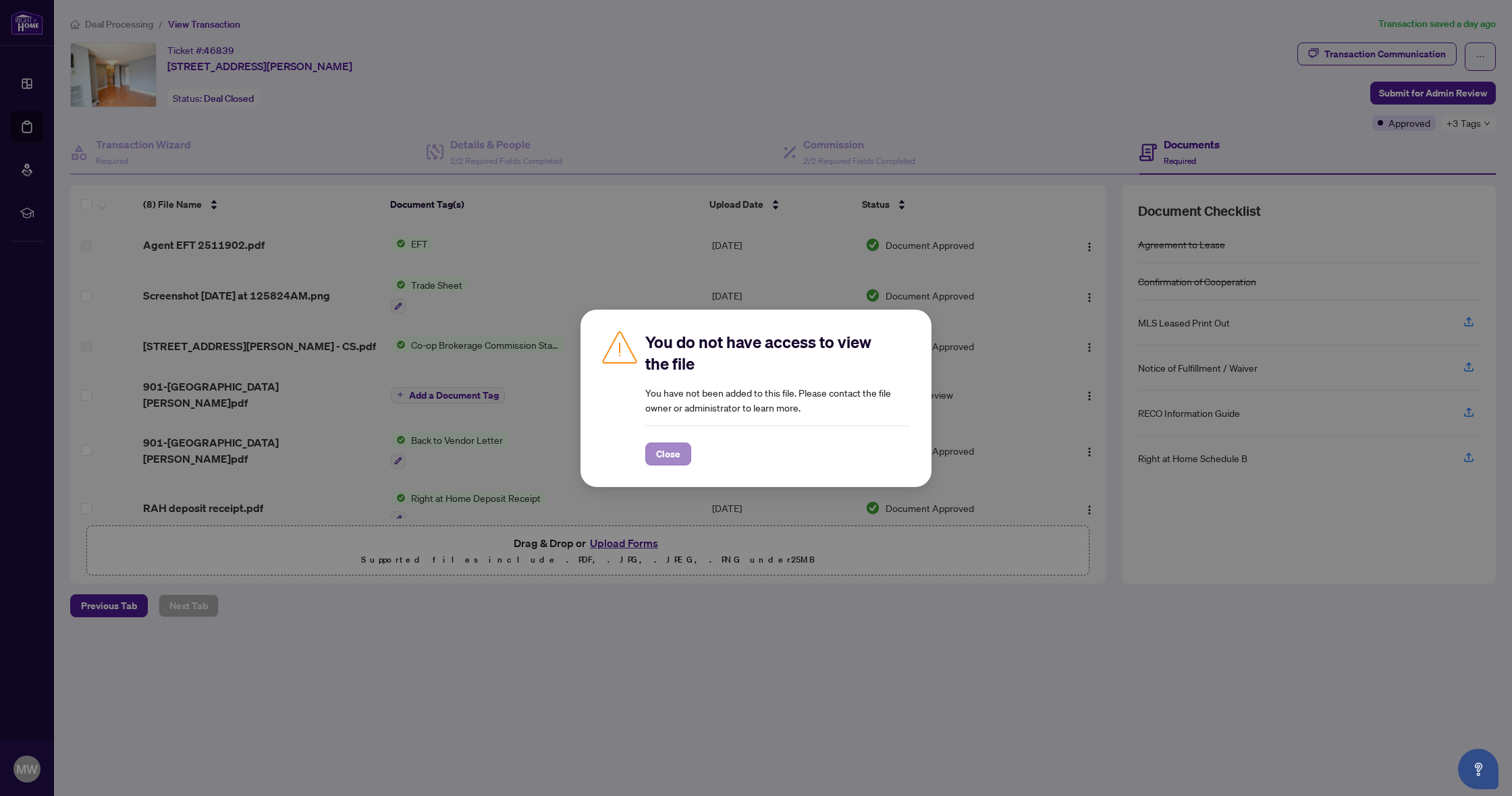
click at [675, 460] on span "Close" at bounding box center [668, 454] width 24 height 22
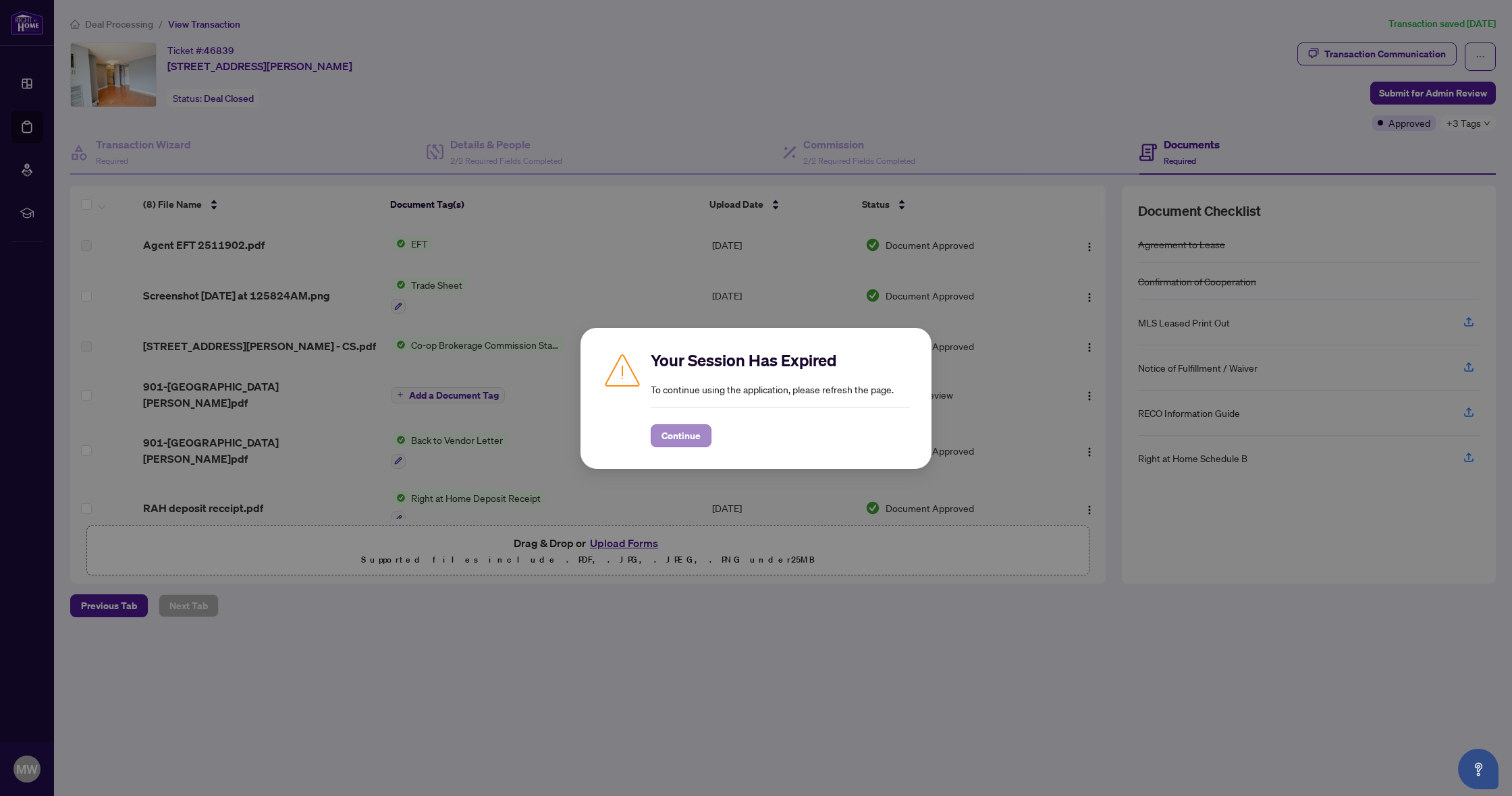
click at [686, 430] on span "Continue" at bounding box center [681, 436] width 39 height 22
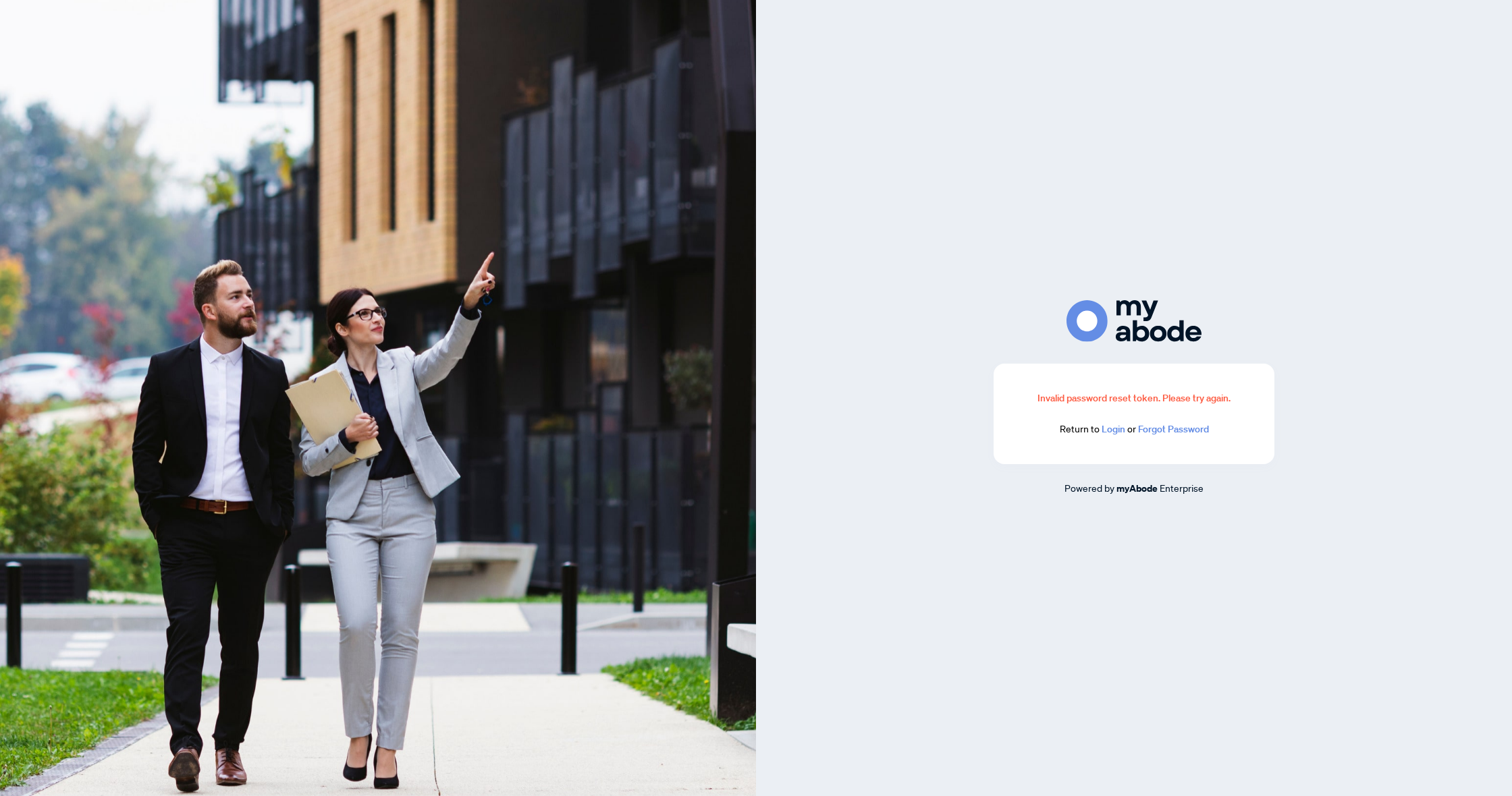
click at [1113, 427] on link "Login" at bounding box center [1113, 429] width 23 height 12
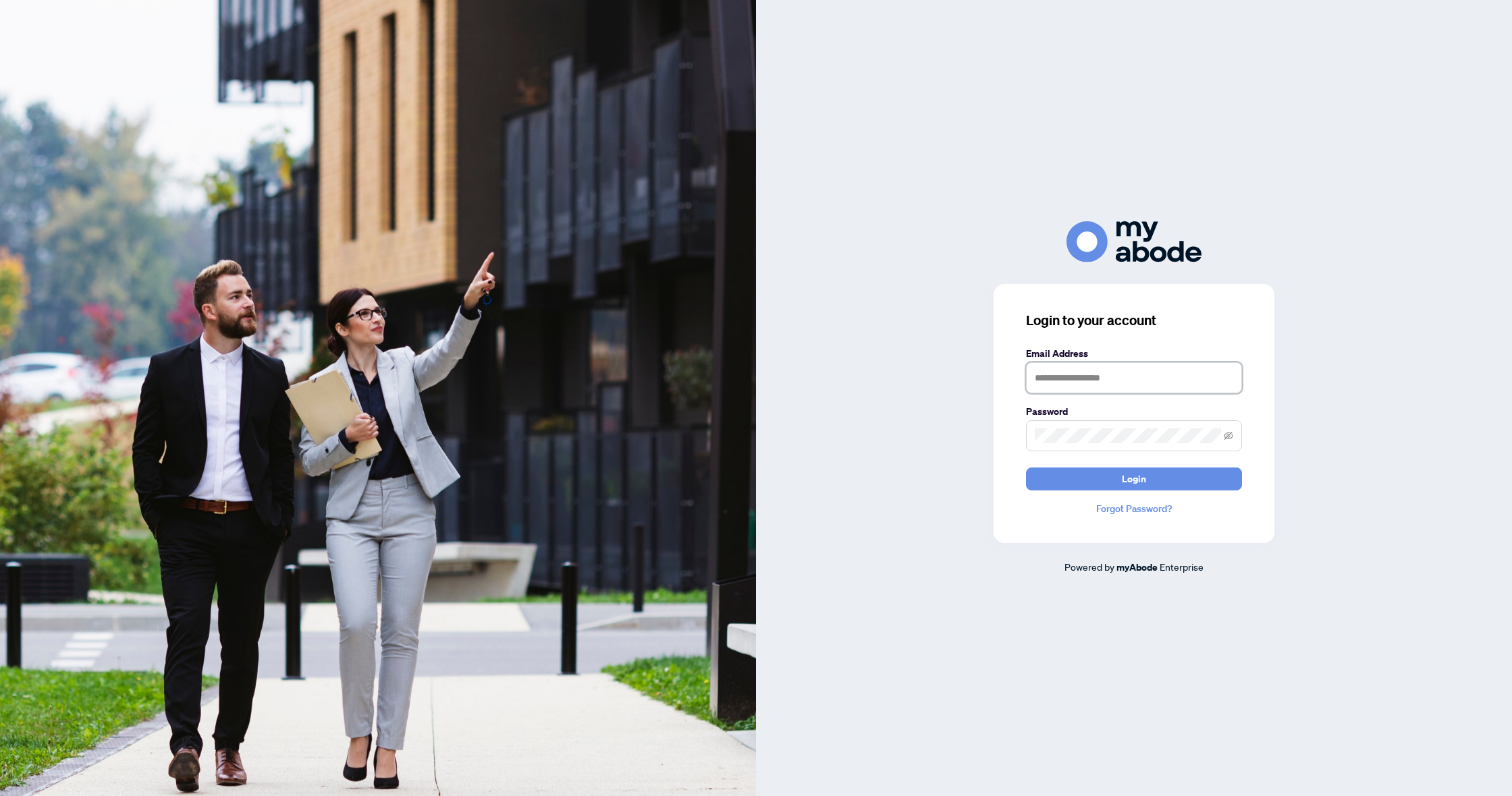
type input "**********"
click at [1094, 427] on span at bounding box center [1134, 436] width 216 height 31
click at [1134, 478] on button "Login" at bounding box center [1134, 479] width 216 height 23
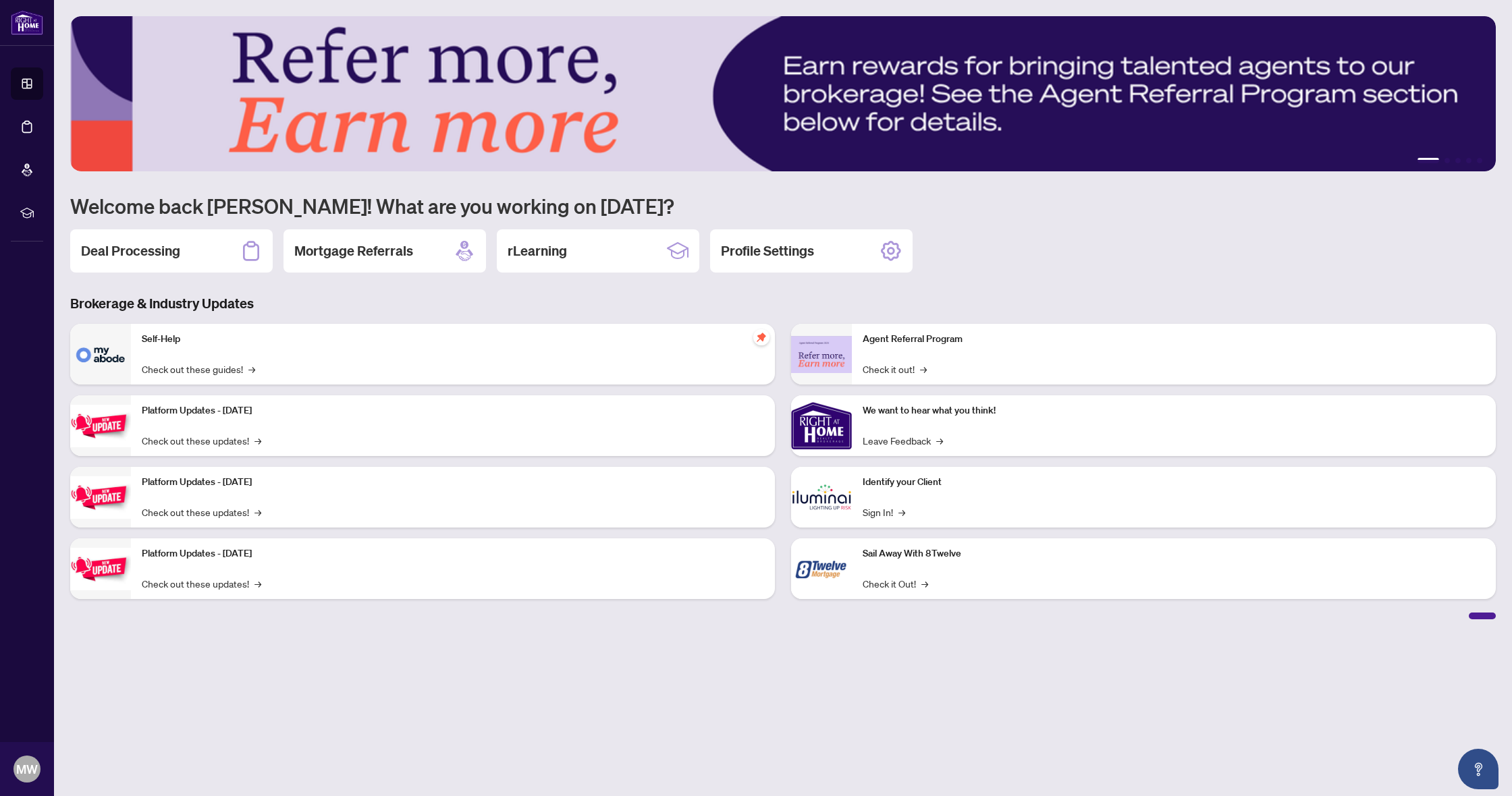
drag, startPoint x: 211, startPoint y: 263, endPoint x: 208, endPoint y: 272, distance: 9.5
click at [211, 263] on div "Deal Processing" at bounding box center [171, 251] width 202 height 43
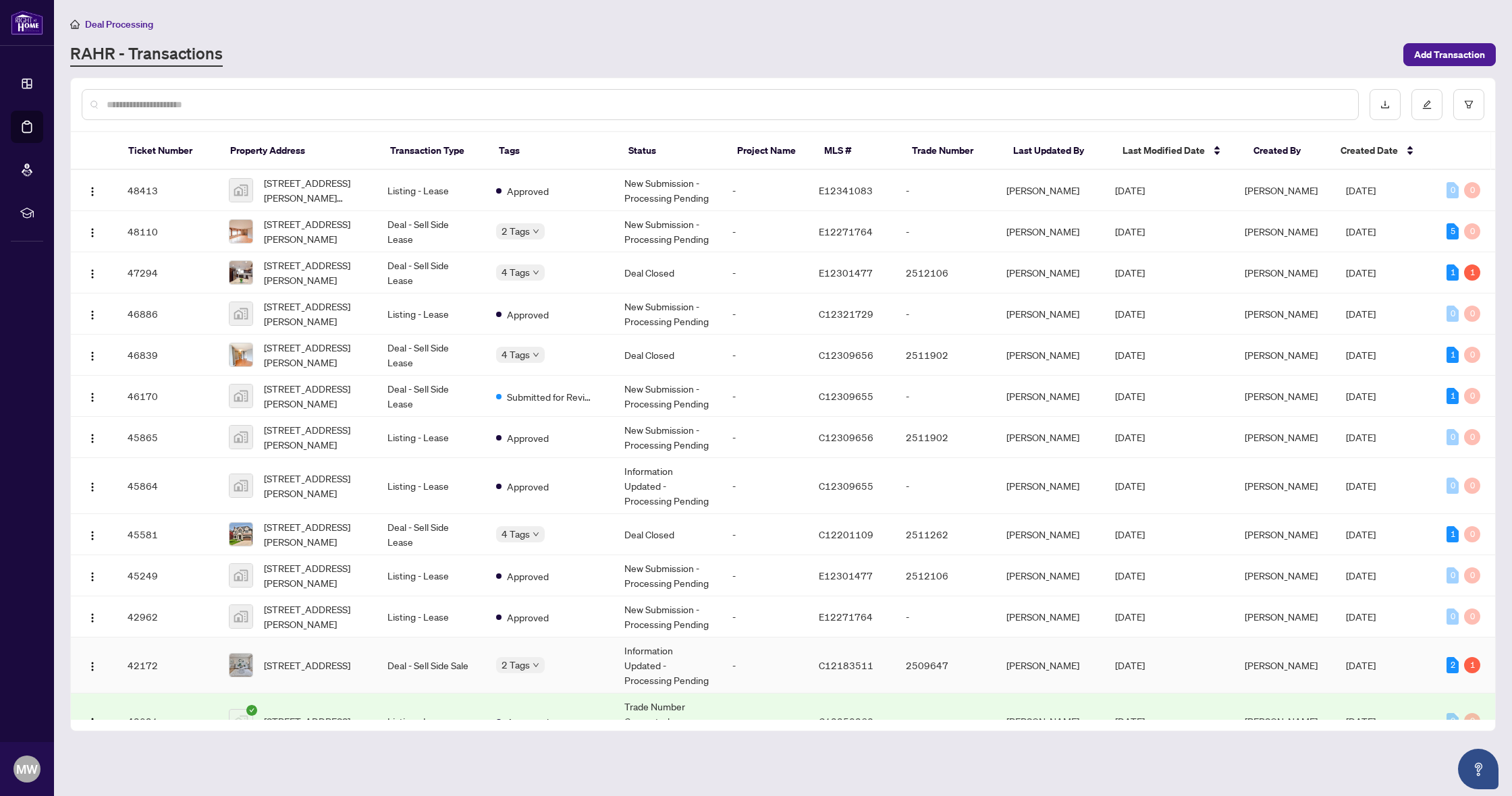
click at [307, 649] on td "55 Combermere Dr, Toronto, Ontario M3A 2W4, Canada" at bounding box center [297, 666] width 159 height 56
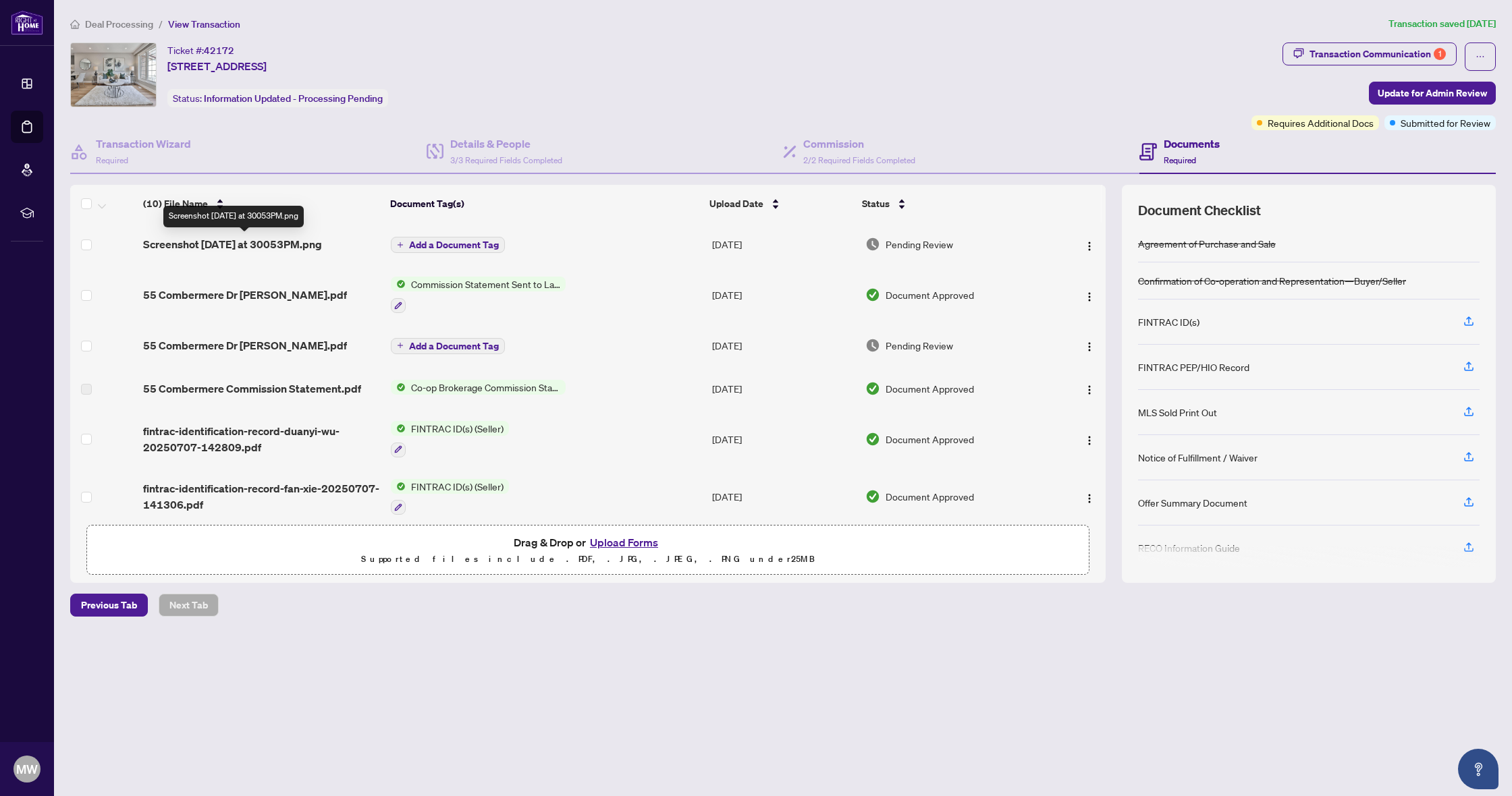
click at [248, 244] on span "Screenshot 2025-08-08 at 30053PM.png" at bounding box center [232, 244] width 179 height 16
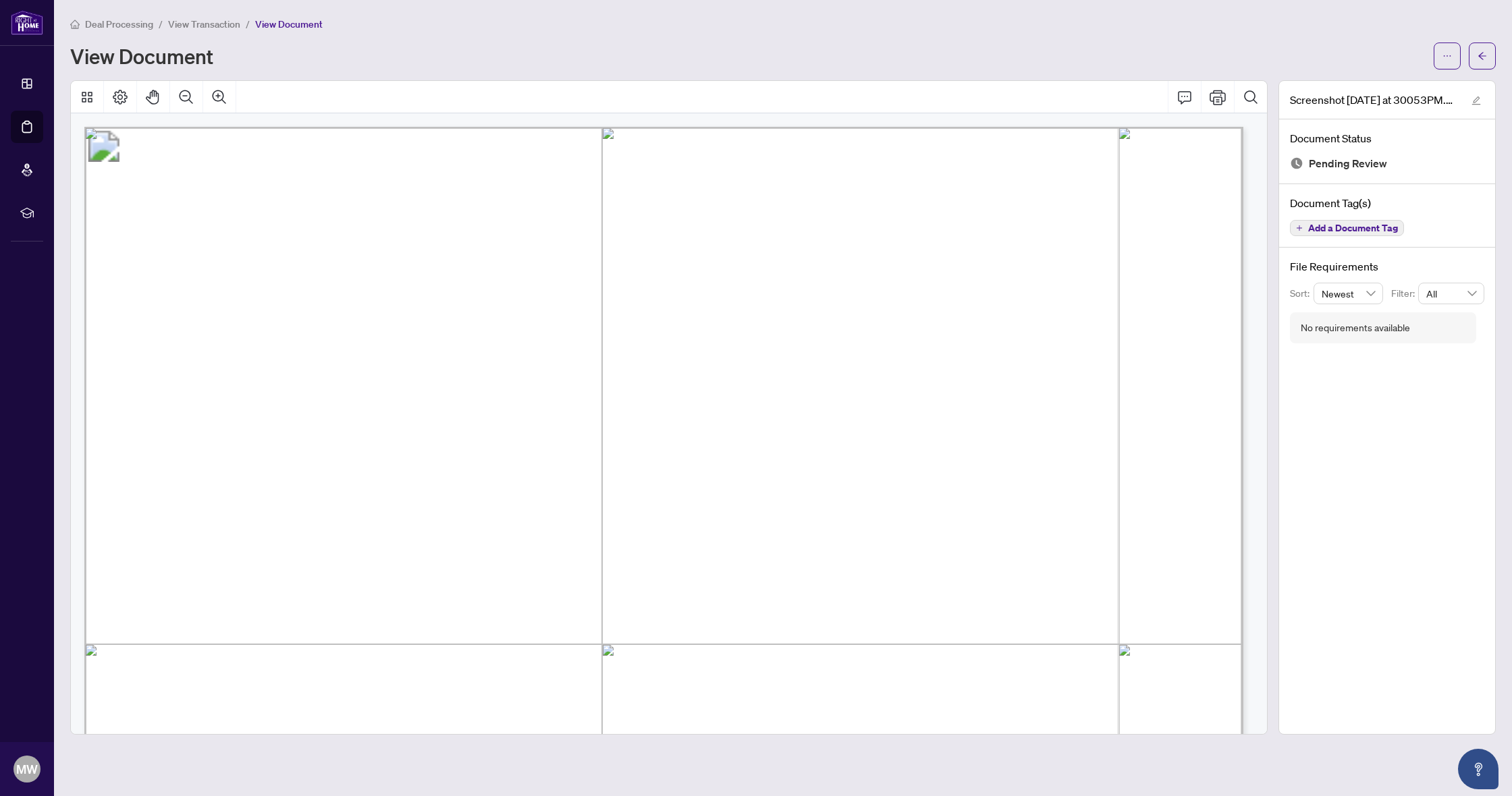
scroll to position [274, 0]
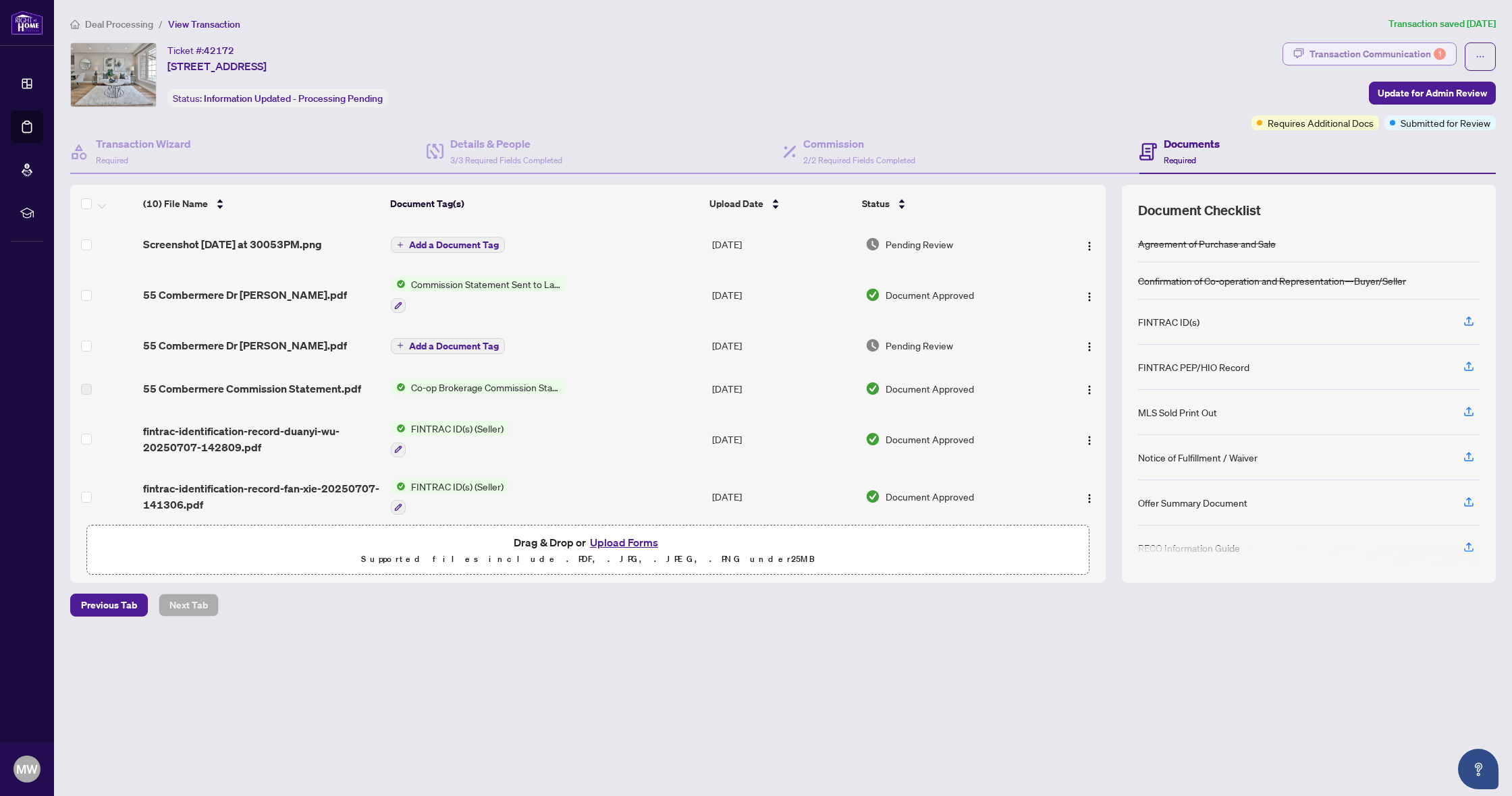
click at [1413, 44] on div "Transaction Communication 1" at bounding box center [1377, 54] width 136 height 22
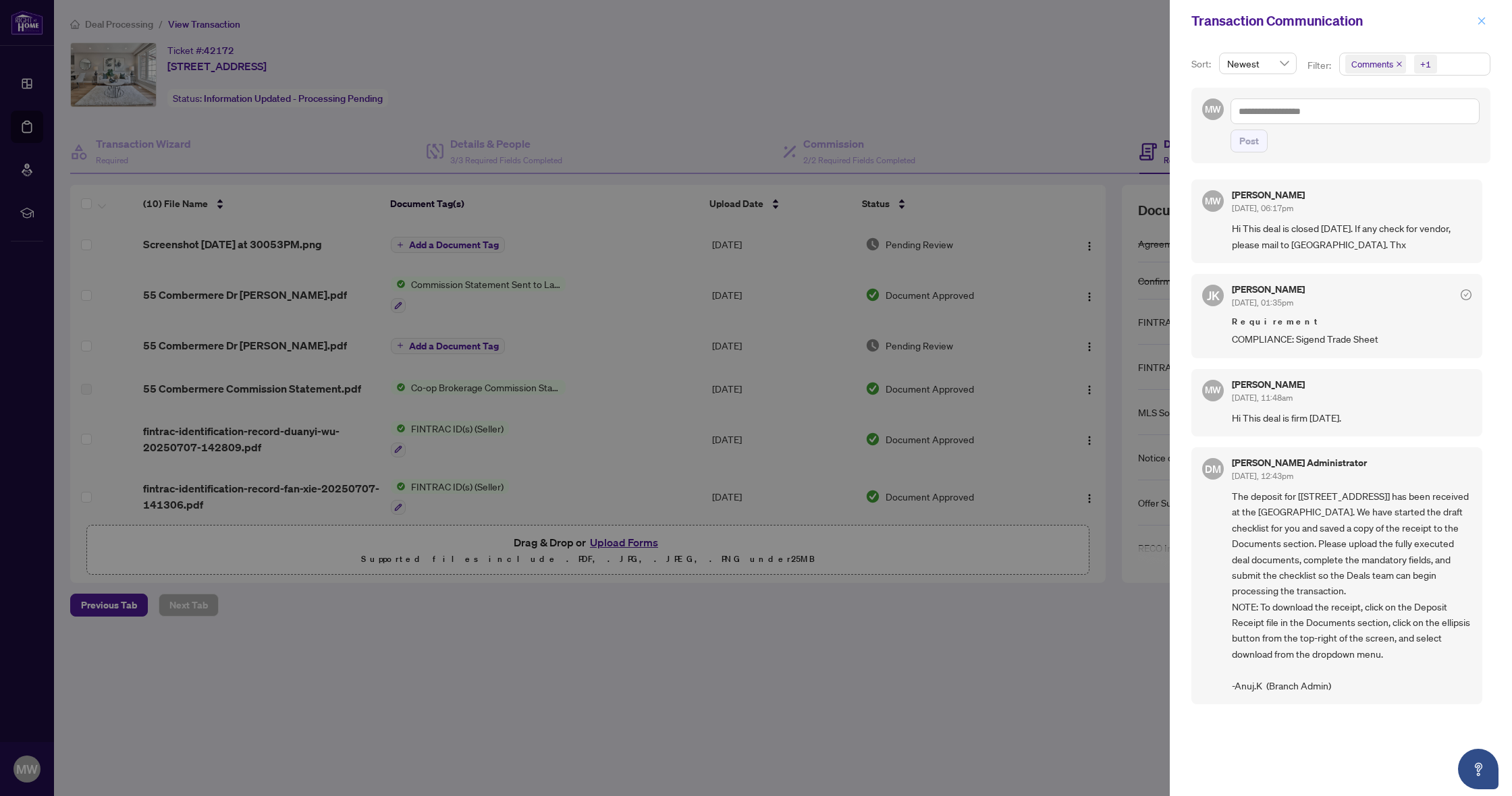
click at [1482, 21] on icon "close" at bounding box center [1481, 20] width 7 height 7
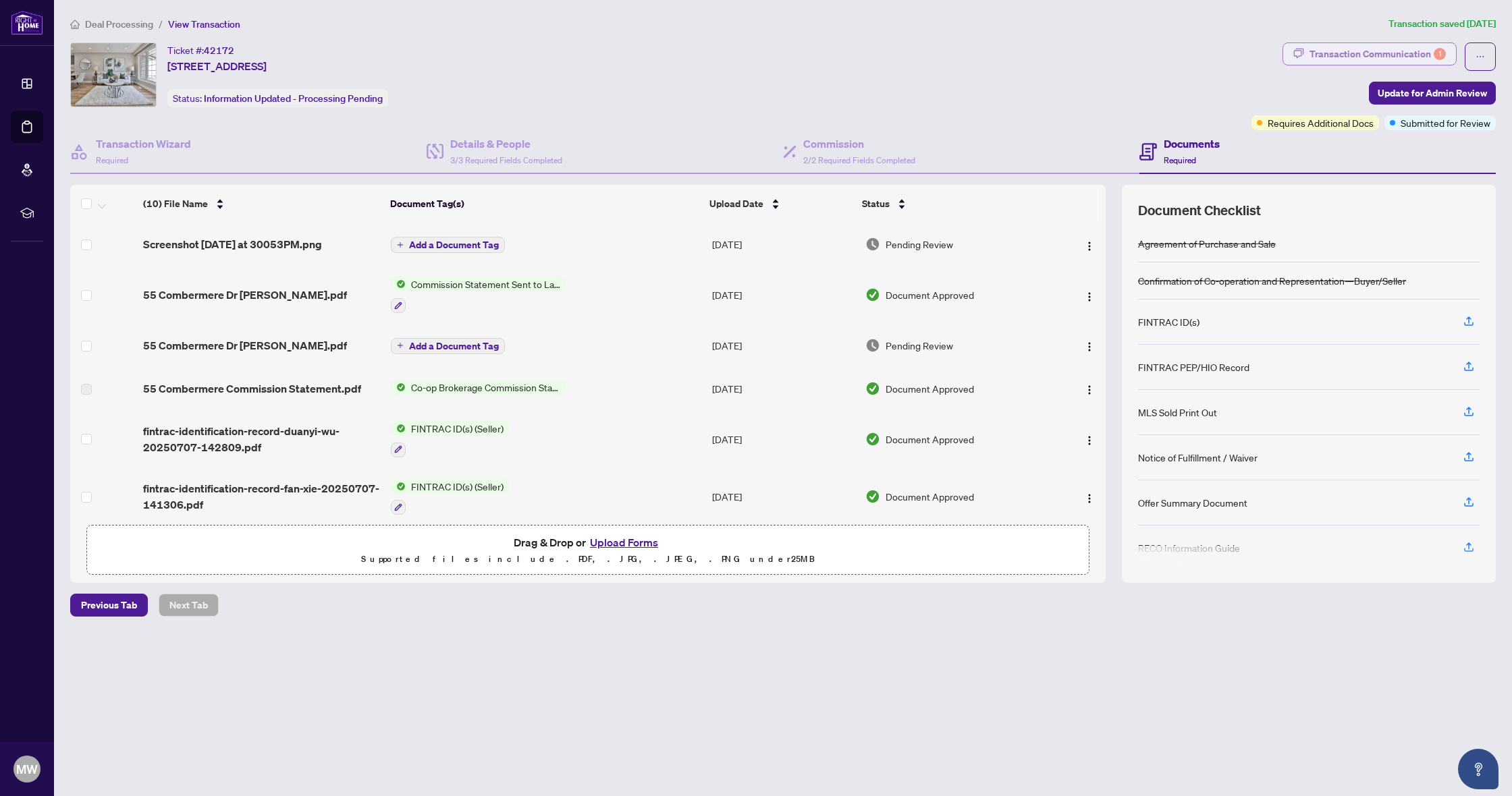
click at [1336, 57] on div "Transaction Communication 1" at bounding box center [1377, 54] width 136 height 22
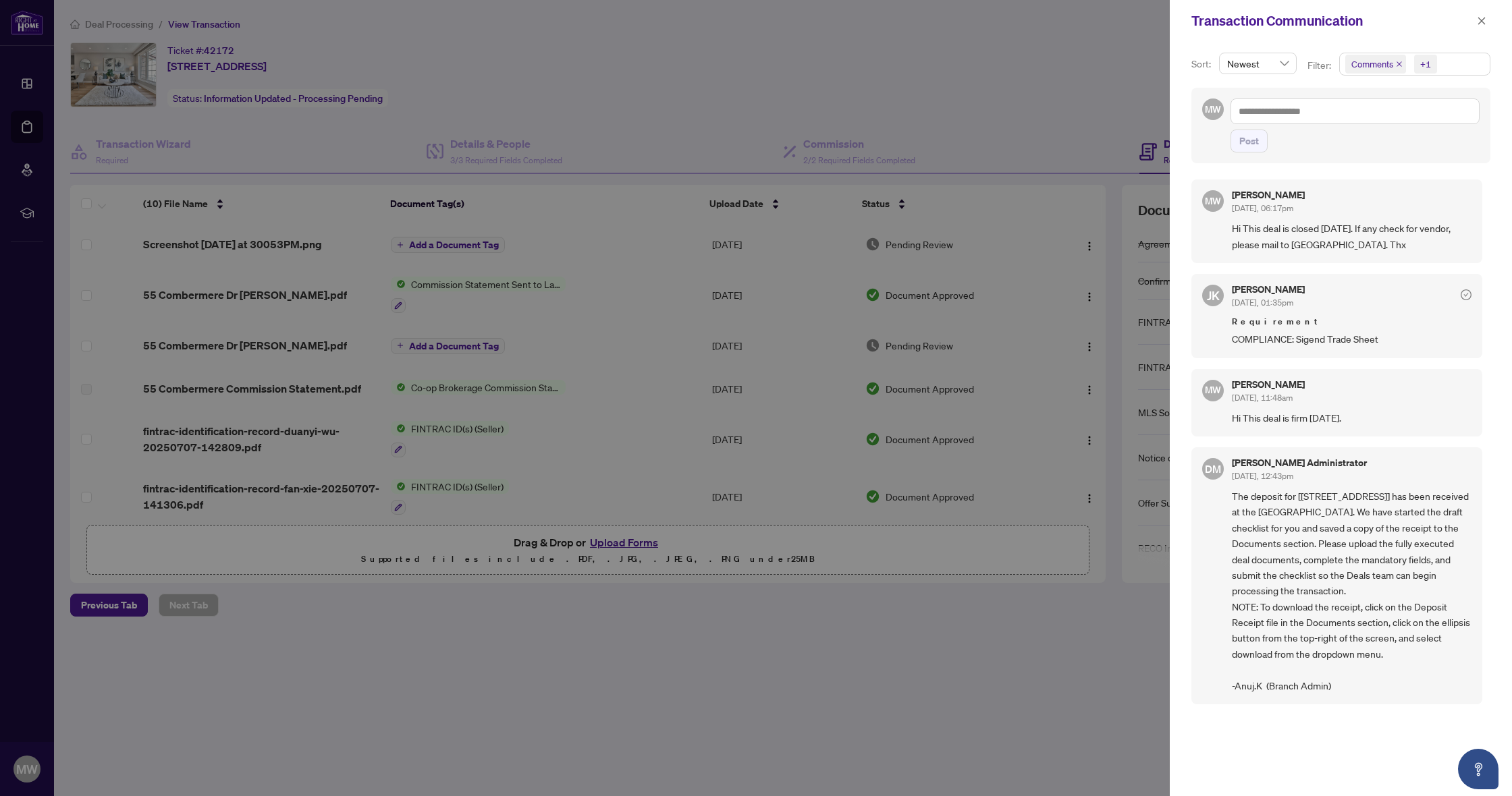
click at [1485, 22] on icon "close" at bounding box center [1481, 20] width 9 height 9
